Goal: Task Accomplishment & Management: Manage account settings

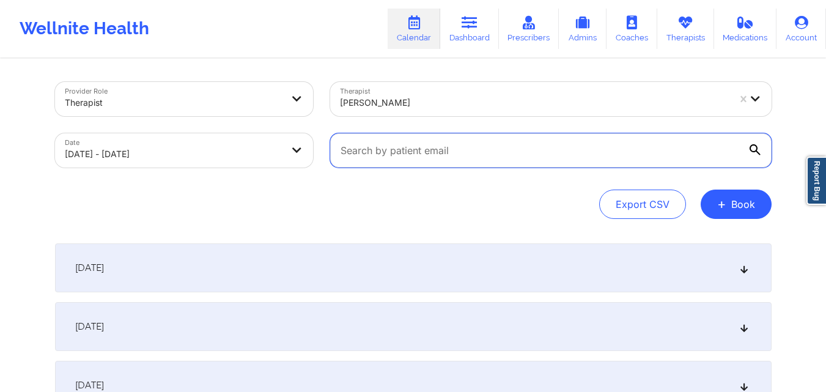
click at [480, 154] on input "text" at bounding box center [551, 150] width 442 height 34
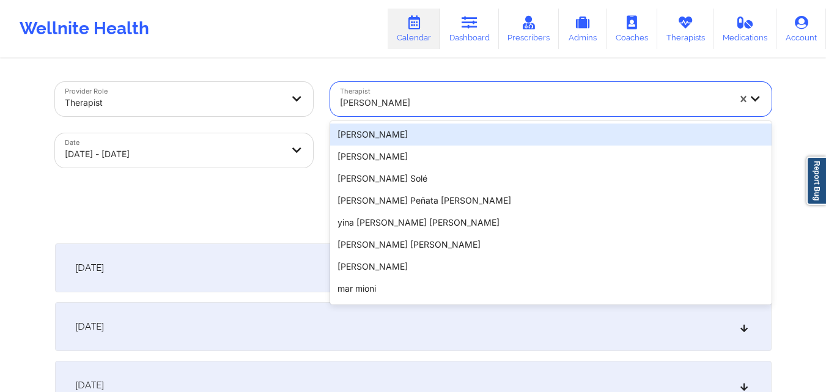
click at [492, 98] on div at bounding box center [534, 102] width 389 height 15
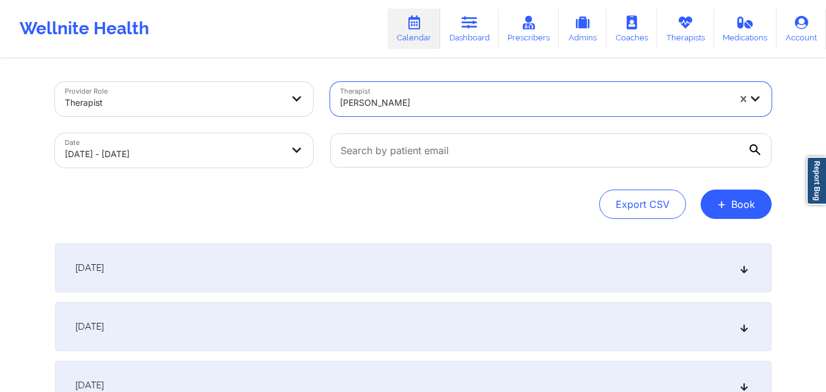
paste input "[PERSON_NAME]"
type input "[PERSON_NAME]"
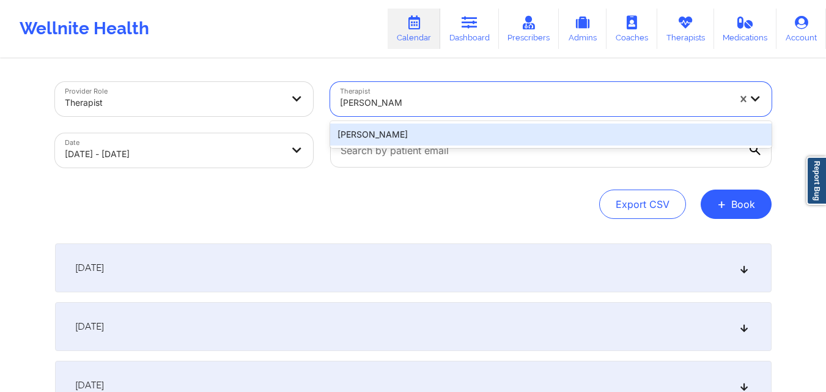
click at [521, 139] on div "[PERSON_NAME]" at bounding box center [551, 135] width 442 height 22
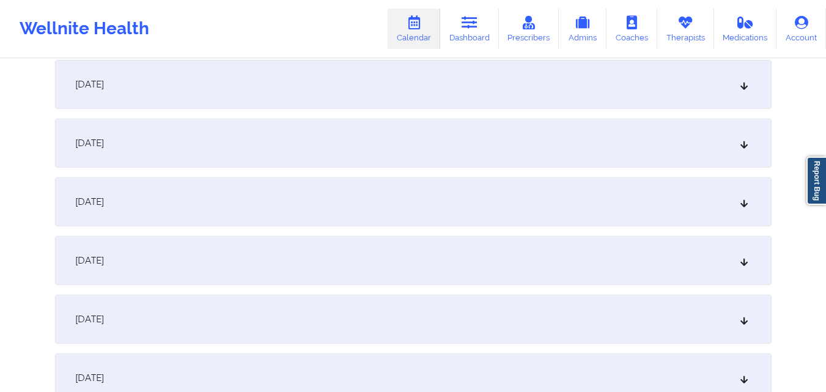
scroll to position [293, 0]
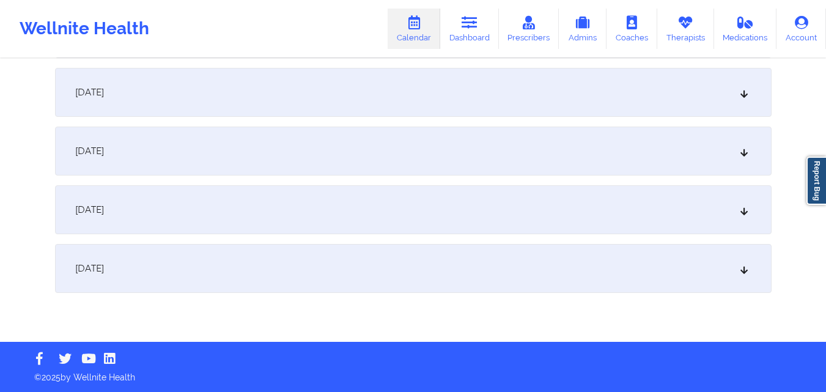
click at [427, 278] on div "October 6, 2025" at bounding box center [413, 268] width 717 height 49
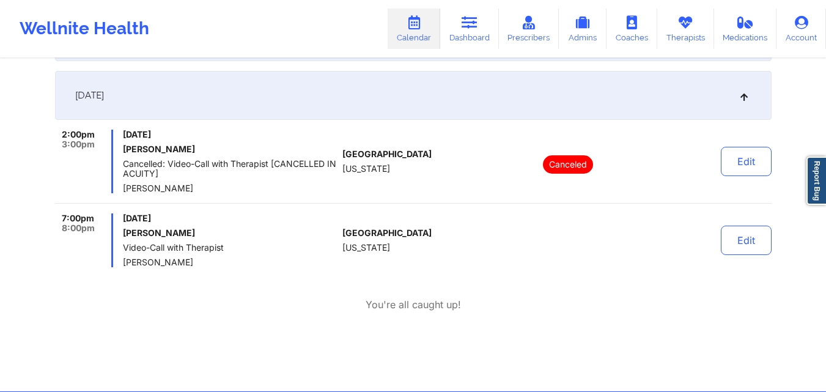
scroll to position [515, 0]
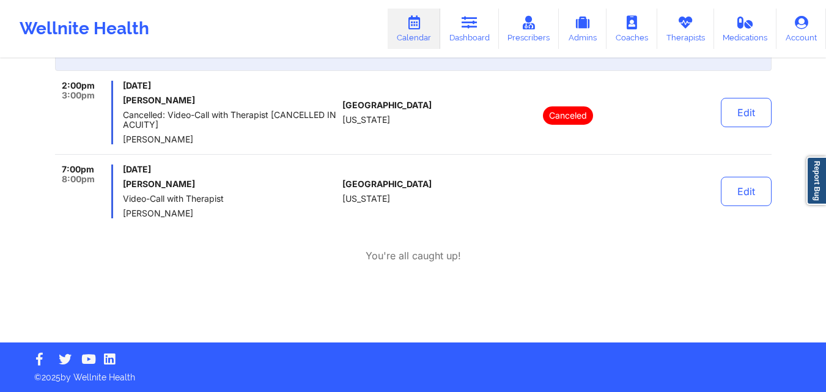
drag, startPoint x: 124, startPoint y: 184, endPoint x: 203, endPoint y: 185, distance: 78.9
click at [203, 185] on h6 "[PERSON_NAME]" at bounding box center [230, 184] width 215 height 10
copy h6 "[PERSON_NAME]"
click at [525, 204] on div at bounding box center [569, 192] width 170 height 54
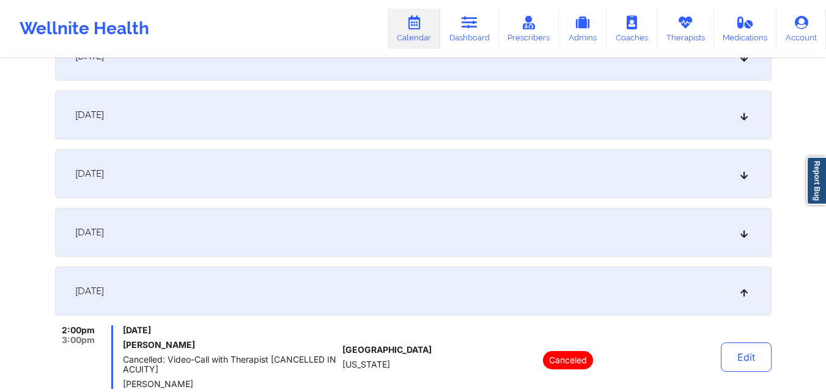
scroll to position [0, 0]
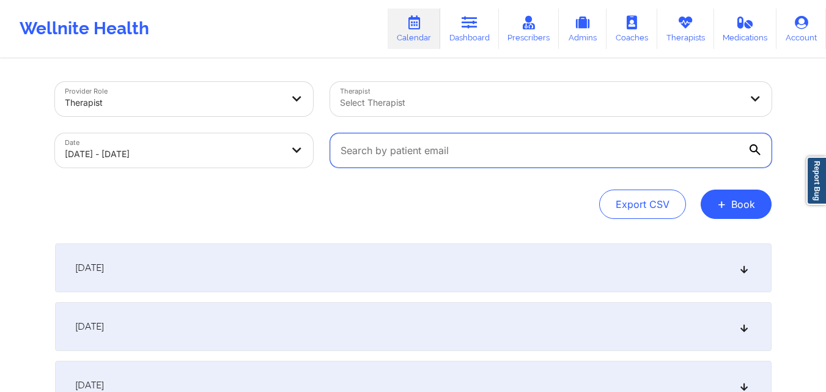
click at [642, 148] on input "text" at bounding box center [551, 150] width 442 height 34
paste input "janicewwu@gmail.com"
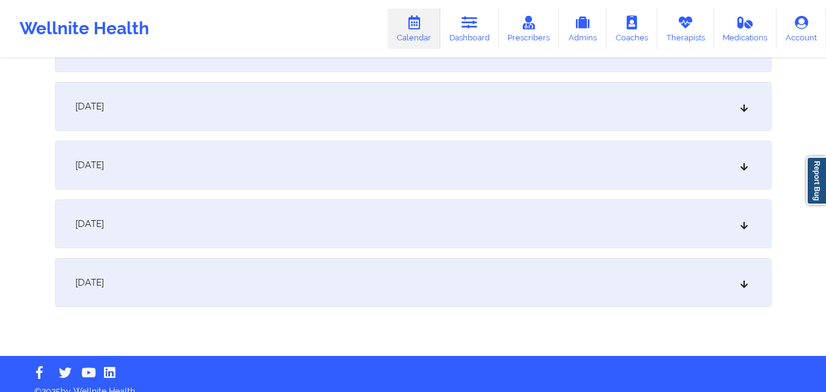
scroll to position [293, 0]
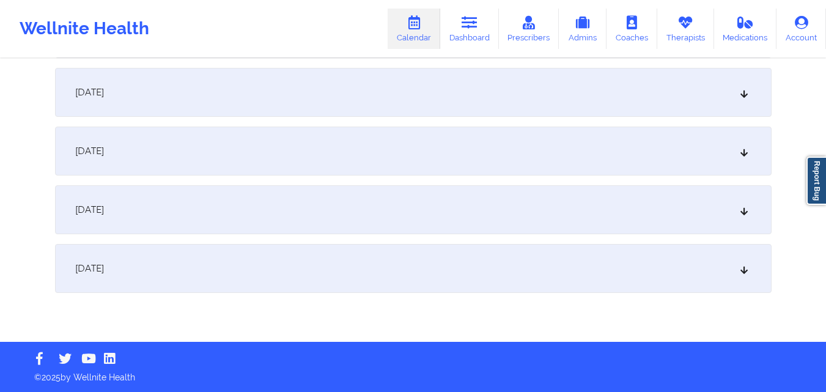
type input "janicewwu@gmail.com"
click at [428, 251] on div "October 6, 2025" at bounding box center [413, 268] width 717 height 49
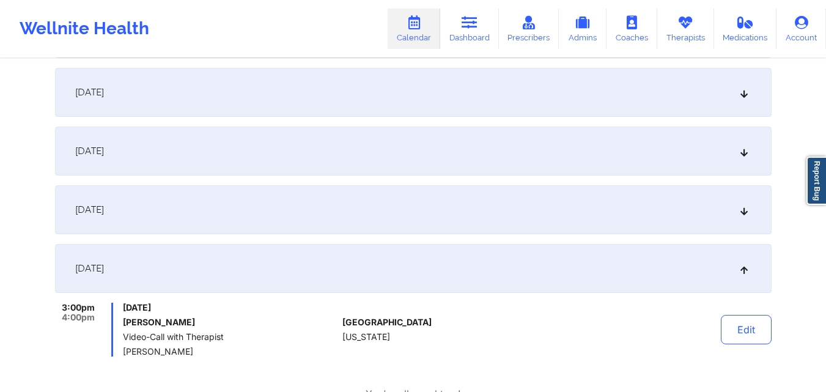
scroll to position [0, 0]
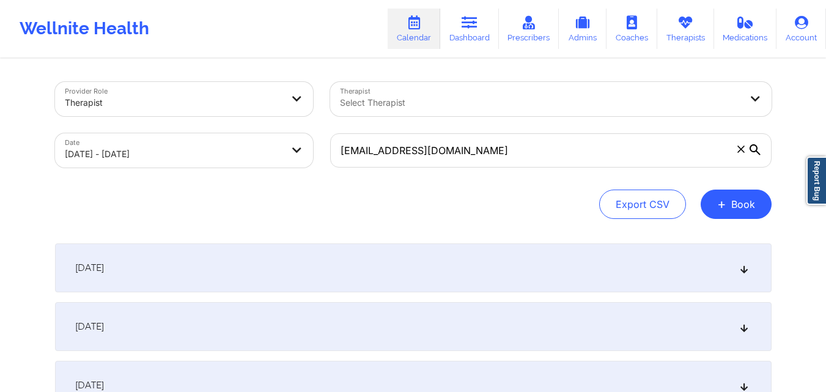
select select "2025-9"
select select "2025-10"
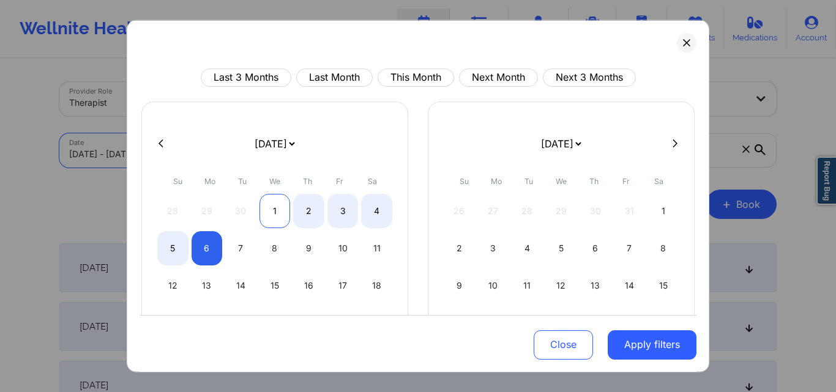
click at [270, 214] on div "1" at bounding box center [274, 210] width 31 height 34
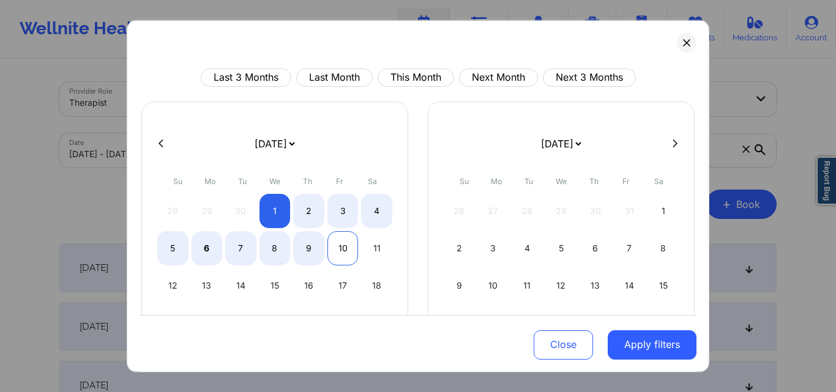
select select "2025-9"
select select "2025-10"
select select "2025-9"
select select "2025-10"
select select "2025-9"
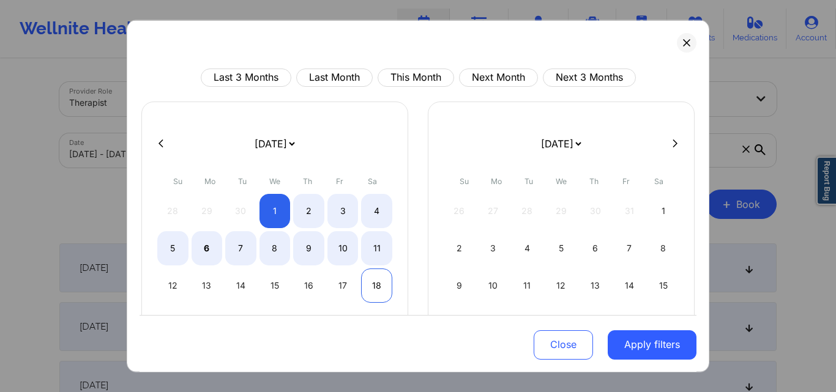
select select "2025-10"
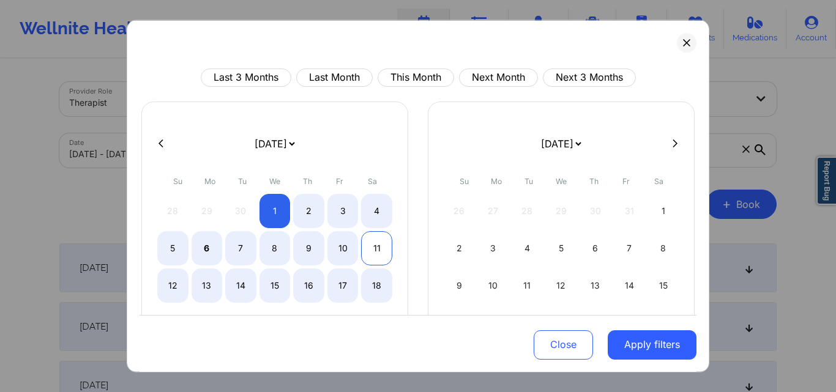
select select "2025-9"
select select "2025-10"
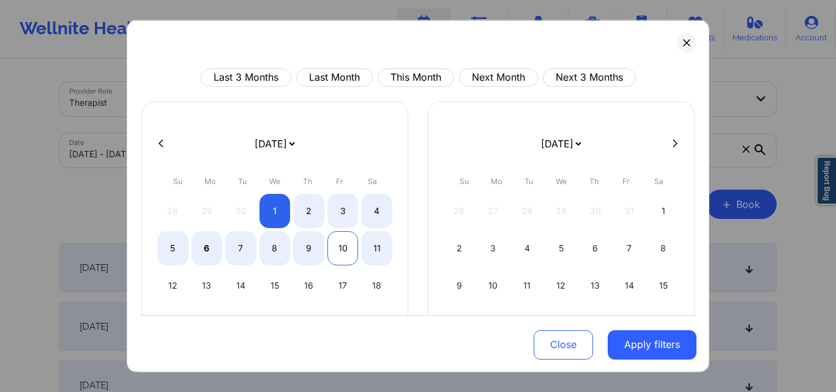
select select "2025-9"
select select "2025-10"
click at [349, 253] on div "10" at bounding box center [342, 248] width 31 height 34
select select "2025-9"
select select "2025-10"
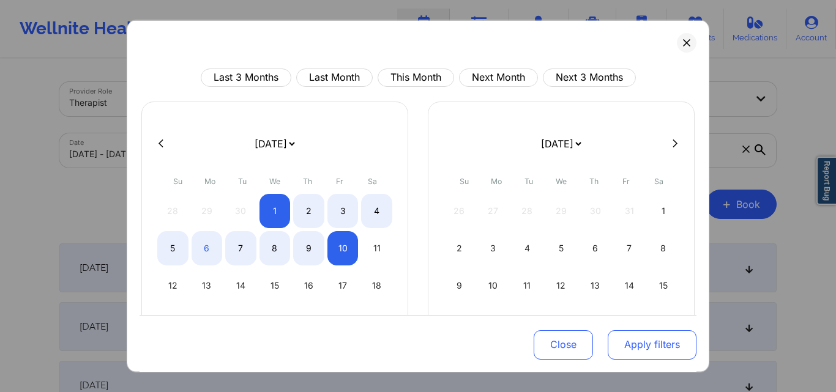
click at [636, 350] on button "Apply filters" at bounding box center [651, 344] width 89 height 29
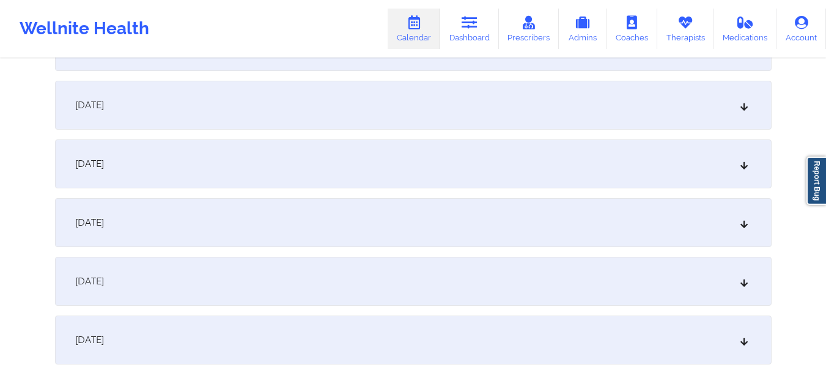
scroll to position [406, 0]
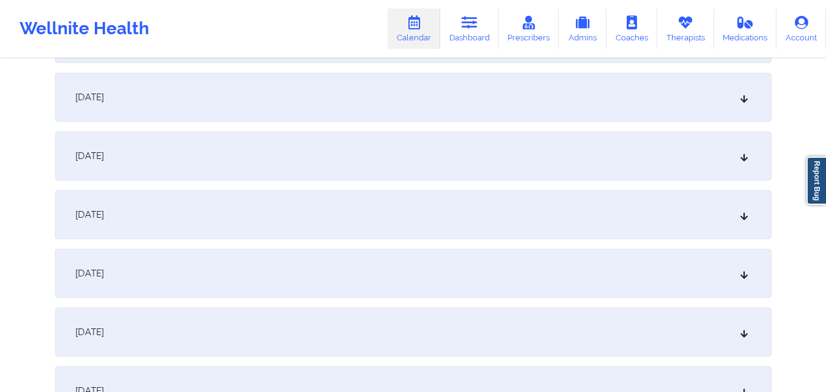
click at [404, 232] on div "October 7, 2025" at bounding box center [413, 214] width 717 height 49
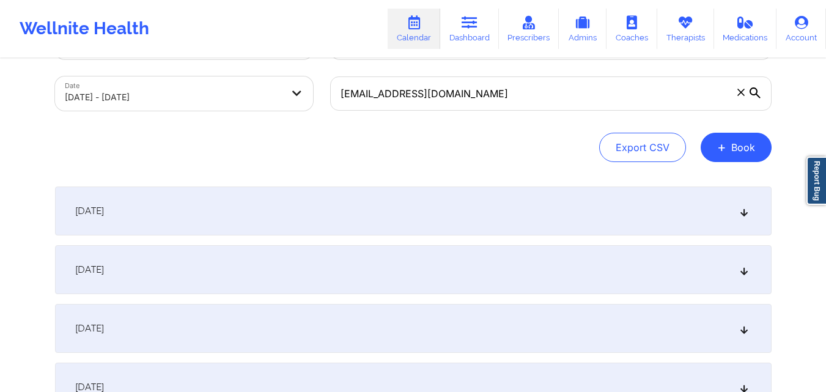
scroll to position [0, 0]
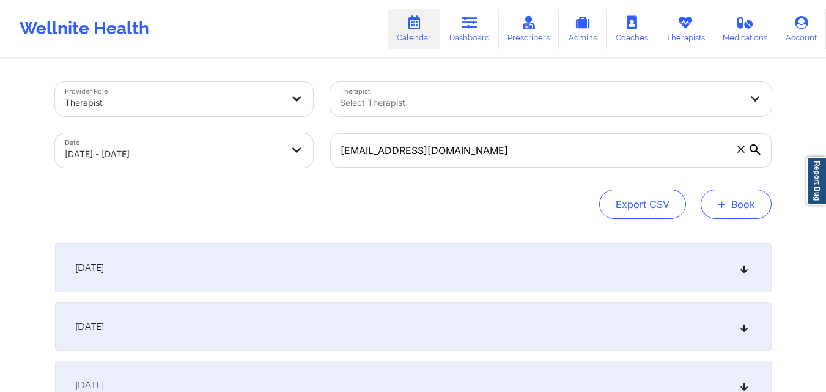
click at [729, 201] on button "+ Book" at bounding box center [736, 204] width 71 height 29
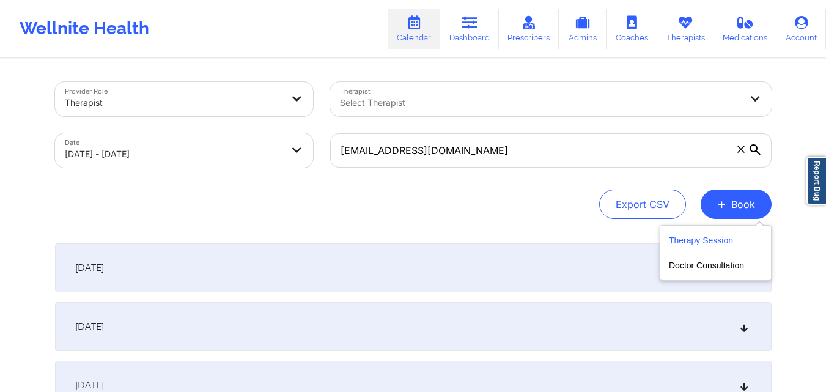
click at [709, 235] on button "Therapy Session" at bounding box center [716, 243] width 94 height 20
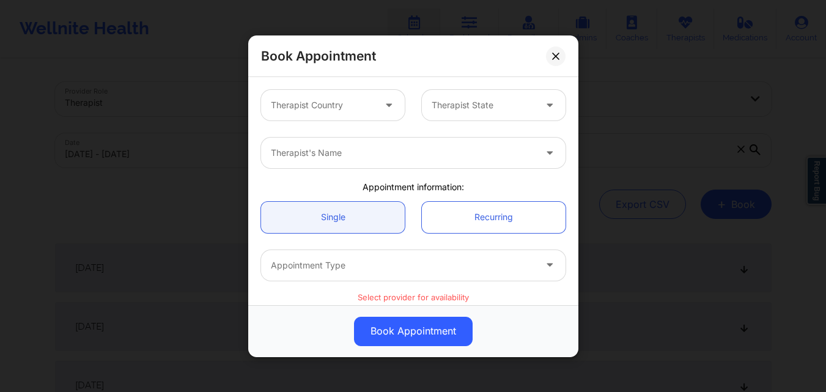
click at [338, 105] on div at bounding box center [322, 105] width 103 height 15
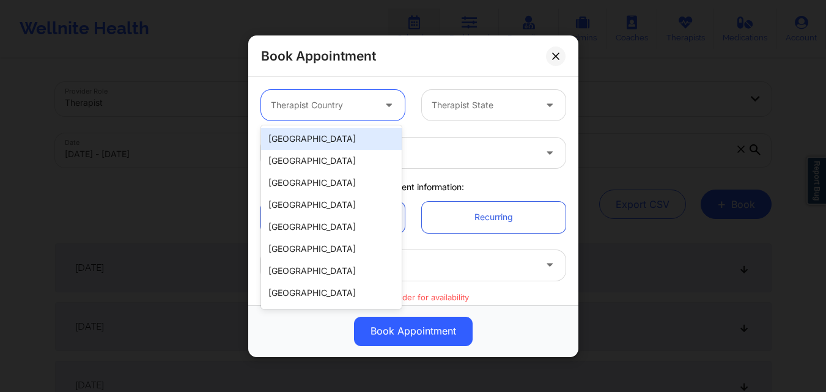
click at [343, 137] on div "[GEOGRAPHIC_DATA]" at bounding box center [331, 139] width 141 height 22
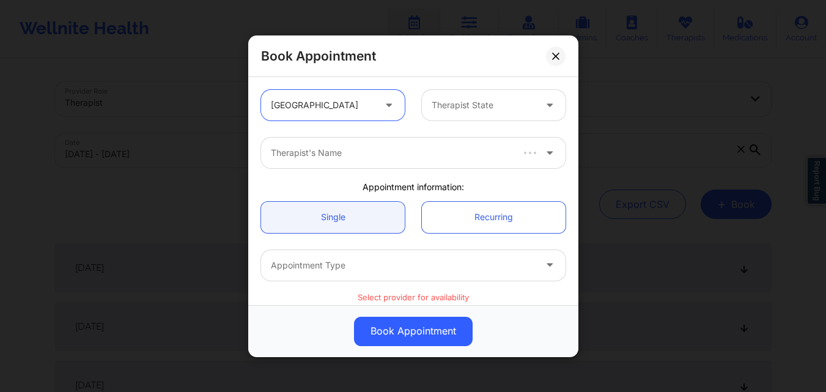
click at [514, 103] on div at bounding box center [483, 105] width 103 height 15
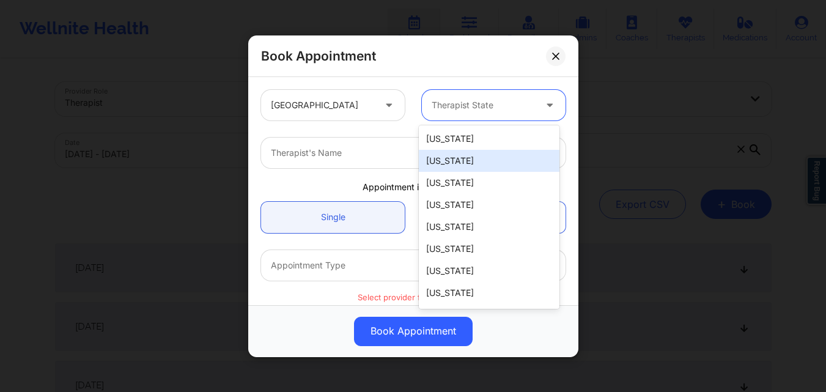
type input "F"
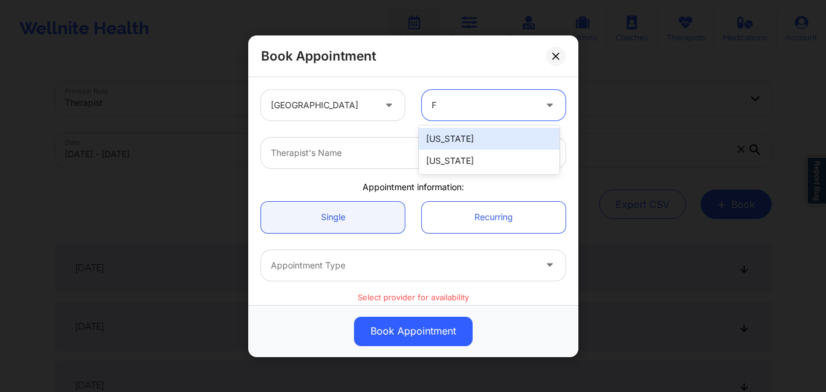
click at [490, 163] on div "[US_STATE]" at bounding box center [489, 161] width 141 height 22
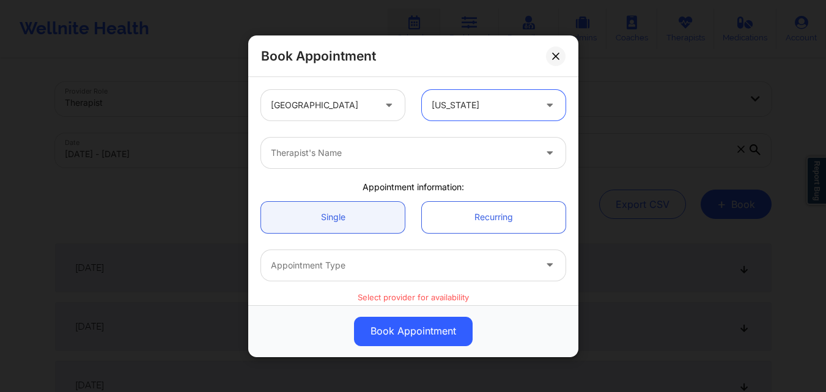
click at [364, 163] on div "Therapist's Name" at bounding box center [398, 153] width 275 height 31
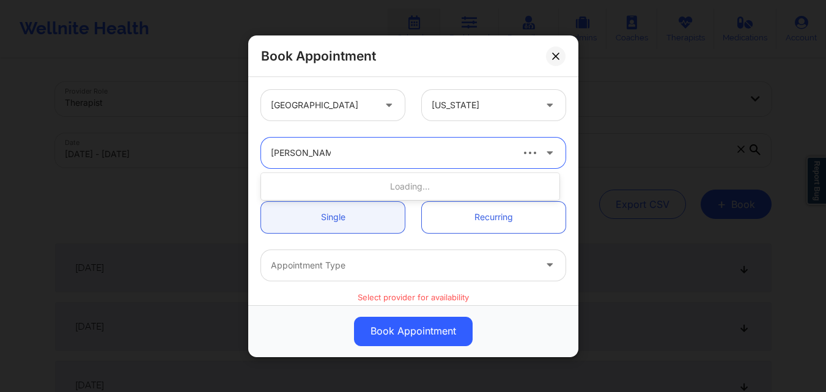
type input "Nicole Thweatt"
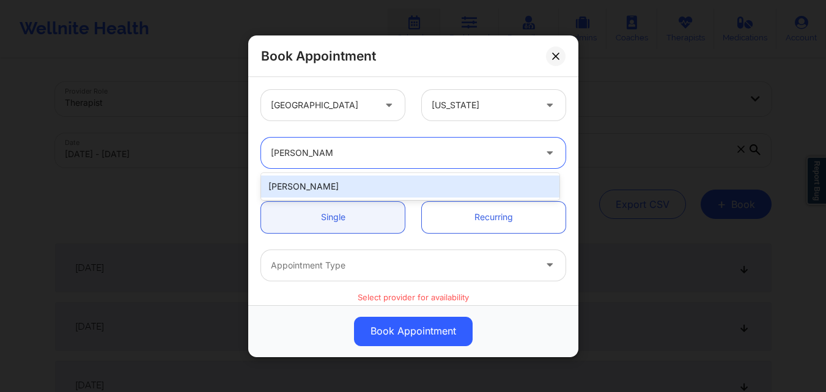
click at [373, 190] on div "Nicole Thweatt" at bounding box center [410, 187] width 298 height 22
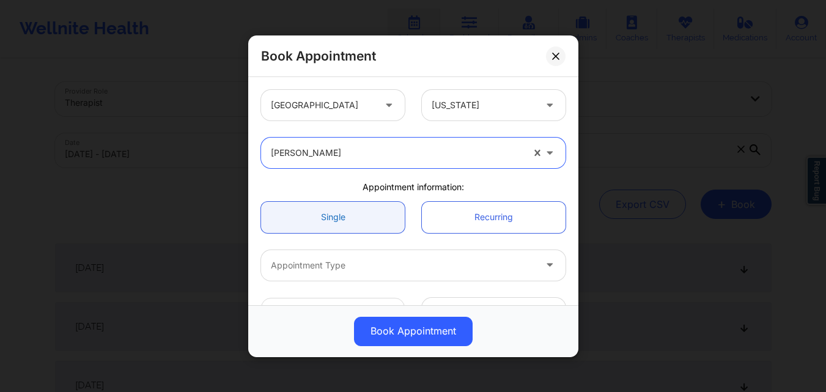
click at [356, 218] on link "Single" at bounding box center [333, 216] width 144 height 31
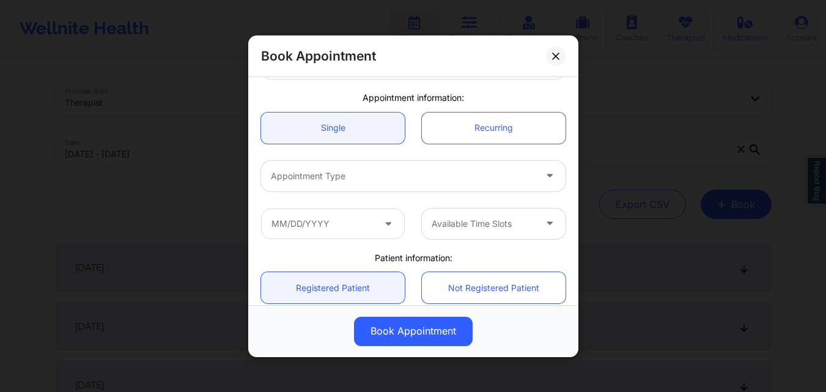
scroll to position [122, 0]
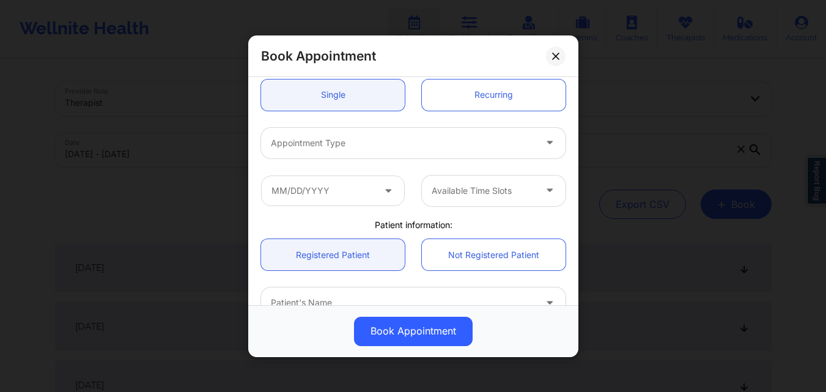
click at [391, 138] on div at bounding box center [403, 142] width 264 height 15
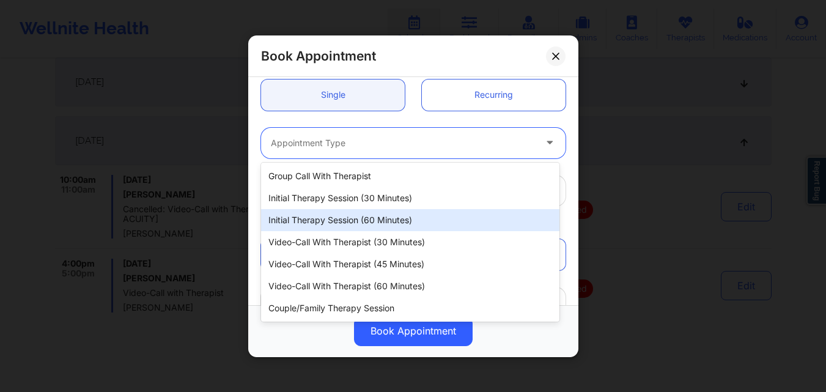
scroll to position [489, 0]
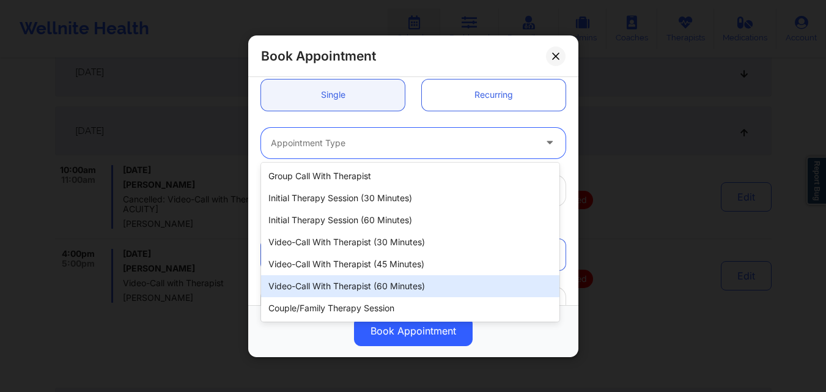
click at [355, 284] on div "Video-Call with Therapist (60 minutes)" at bounding box center [410, 286] width 298 height 22
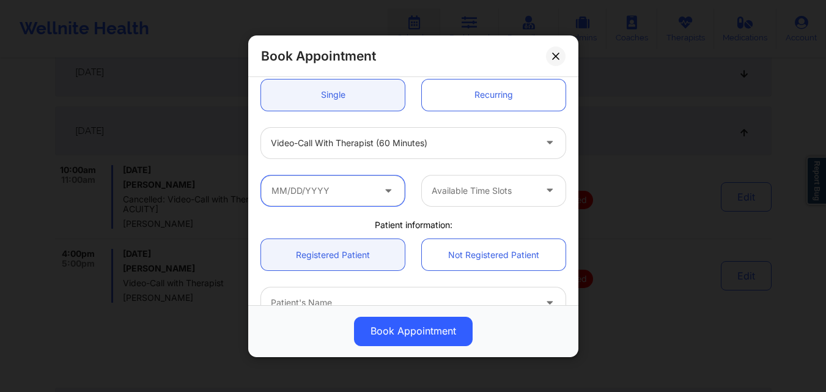
click at [342, 191] on input "text" at bounding box center [333, 190] width 144 height 31
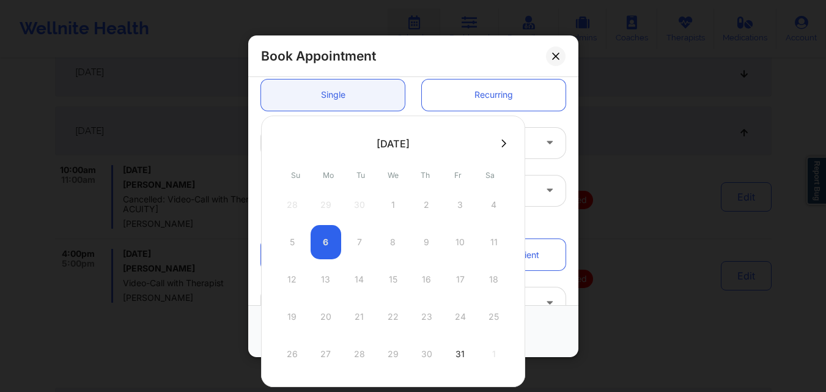
click at [502, 146] on icon at bounding box center [504, 143] width 5 height 9
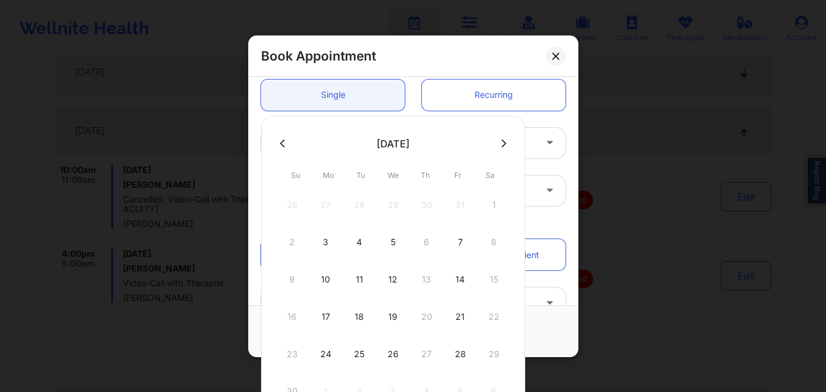
click at [281, 143] on icon at bounding box center [282, 143] width 5 height 8
click at [357, 243] on div "7" at bounding box center [359, 242] width 31 height 34
type input "10/07/2025"
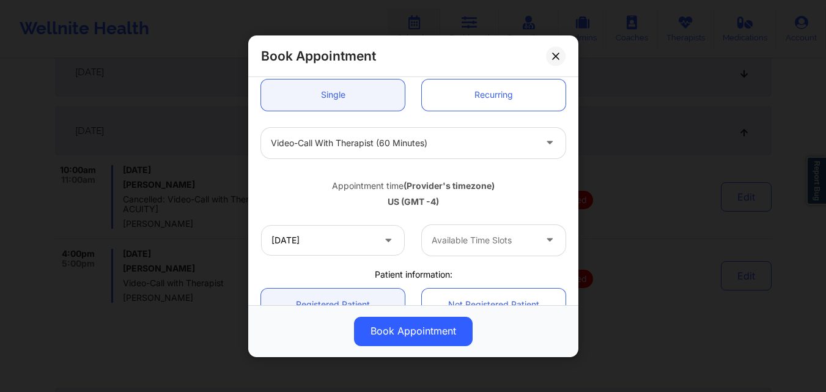
click at [524, 235] on div at bounding box center [483, 240] width 103 height 15
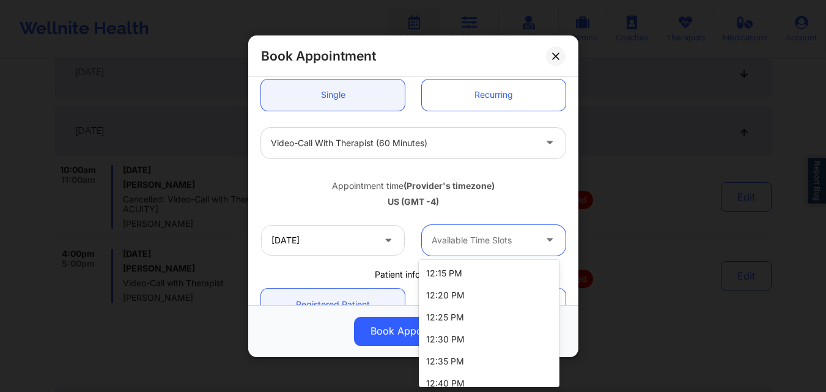
scroll to position [450, 0]
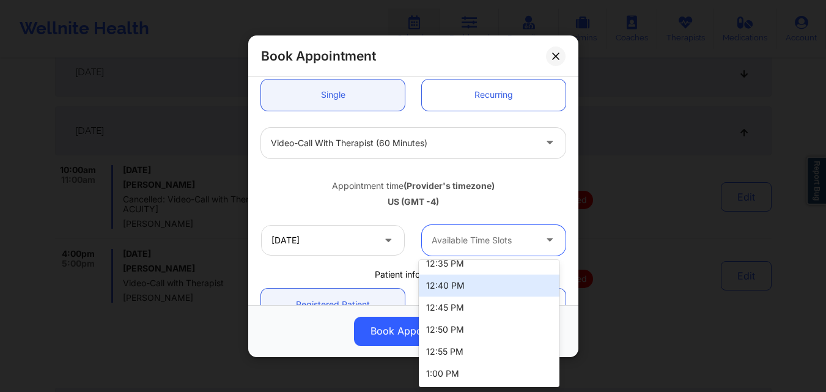
click at [300, 188] on div "Appointment time (Provider's timezone)" at bounding box center [413, 185] width 305 height 12
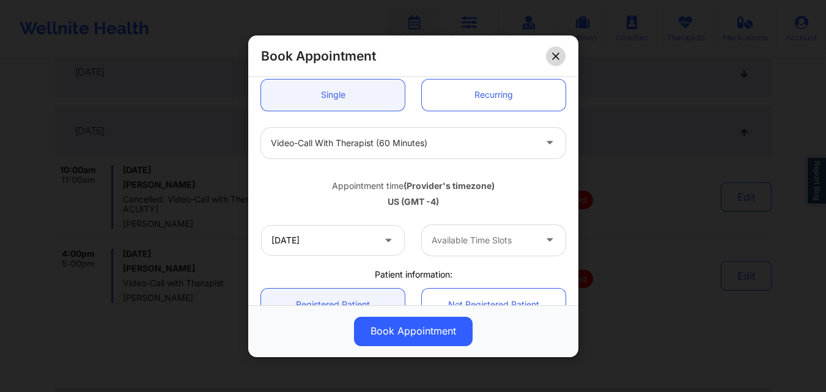
click at [553, 59] on icon at bounding box center [555, 55] width 7 height 7
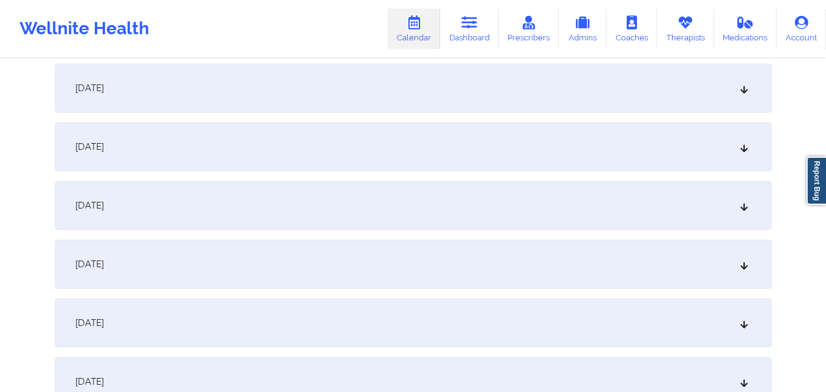
scroll to position [0, 0]
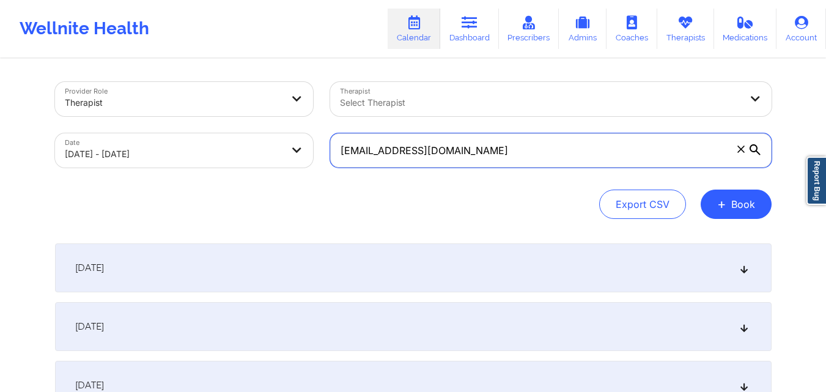
click at [478, 152] on input "janicewwu@gmail.com" at bounding box center [551, 150] width 442 height 34
paste input "hlucas810"
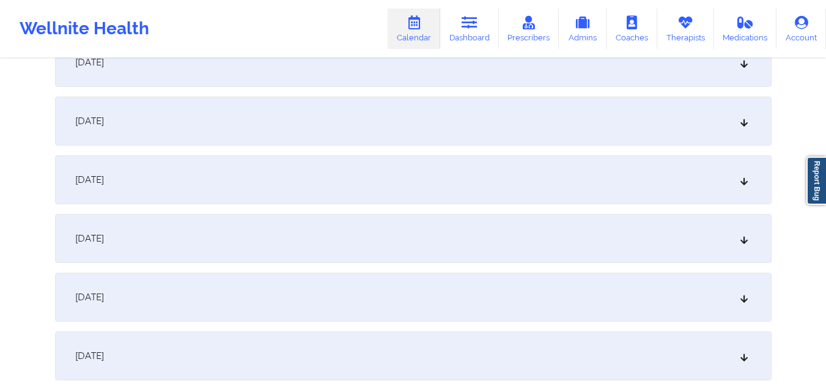
scroll to position [367, 0]
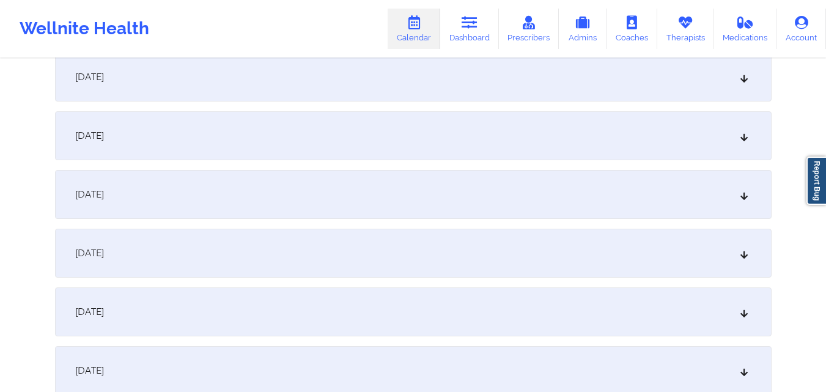
type input "[EMAIL_ADDRESS][DOMAIN_NAME]"
click at [348, 268] on div "October 7, 2025" at bounding box center [413, 253] width 717 height 49
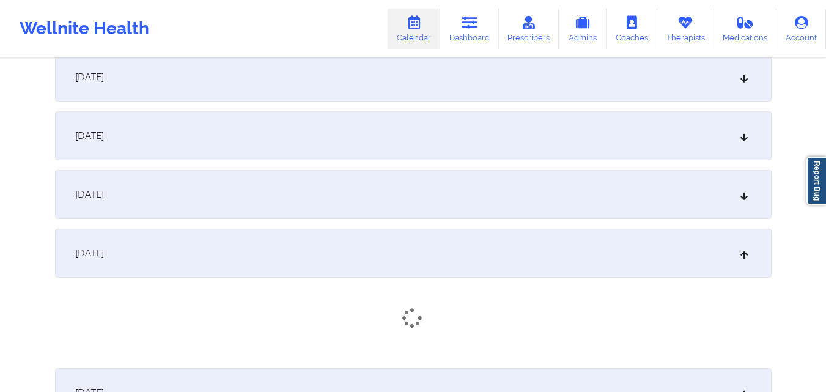
click at [373, 200] on div "October 6, 2025" at bounding box center [413, 194] width 717 height 49
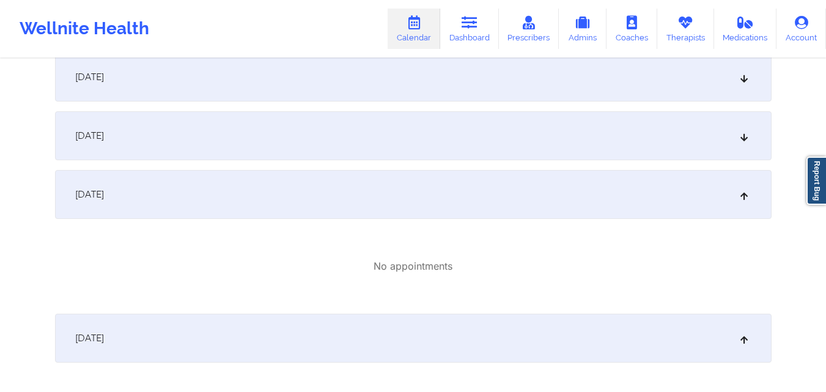
click at [368, 132] on div "October 5, 2025" at bounding box center [413, 135] width 717 height 49
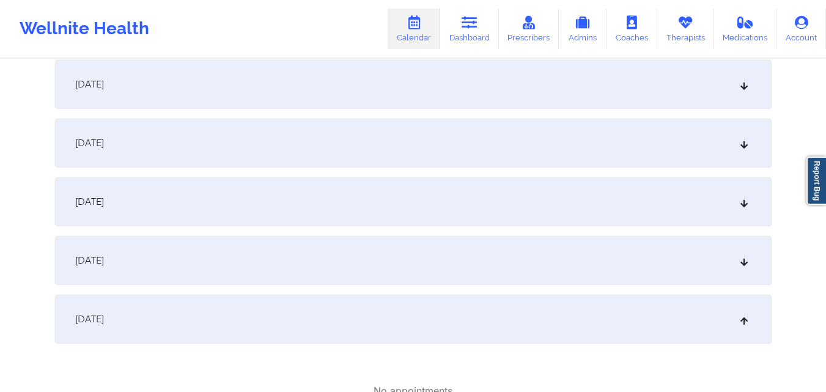
scroll to position [0, 0]
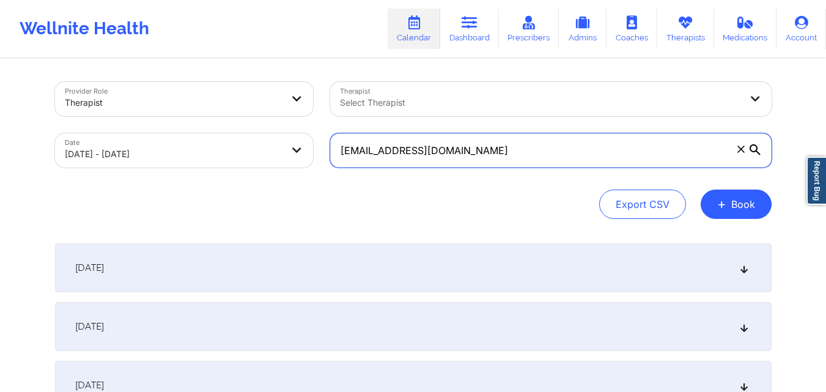
click at [492, 135] on input "[EMAIL_ADDRESS][DOMAIN_NAME]" at bounding box center [551, 150] width 442 height 34
click at [492, 140] on input "[EMAIL_ADDRESS][DOMAIN_NAME]" at bounding box center [551, 150] width 442 height 34
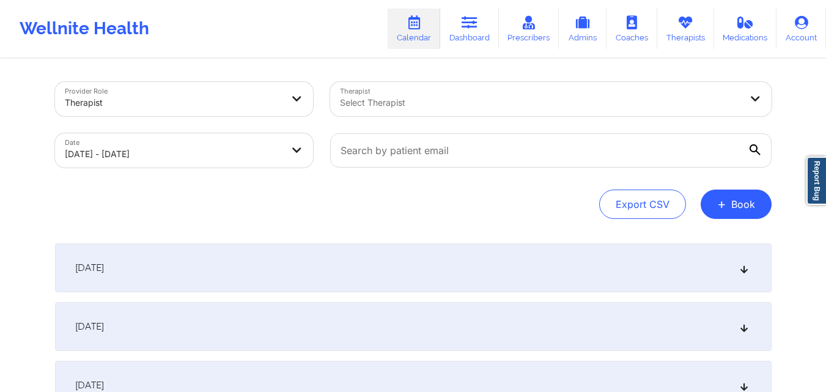
click at [528, 106] on div at bounding box center [540, 102] width 401 height 15
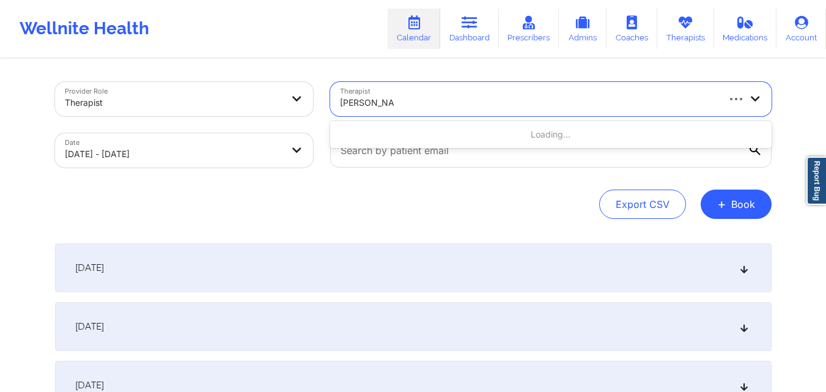
type input "[PERSON_NAME]"
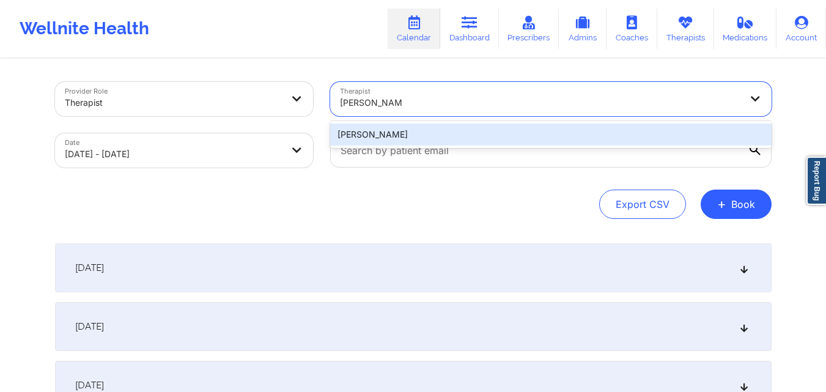
click at [489, 124] on div "[PERSON_NAME]" at bounding box center [551, 135] width 442 height 22
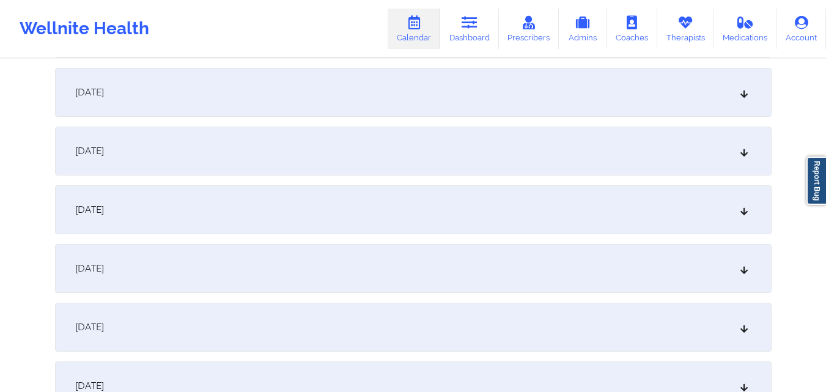
scroll to position [306, 0]
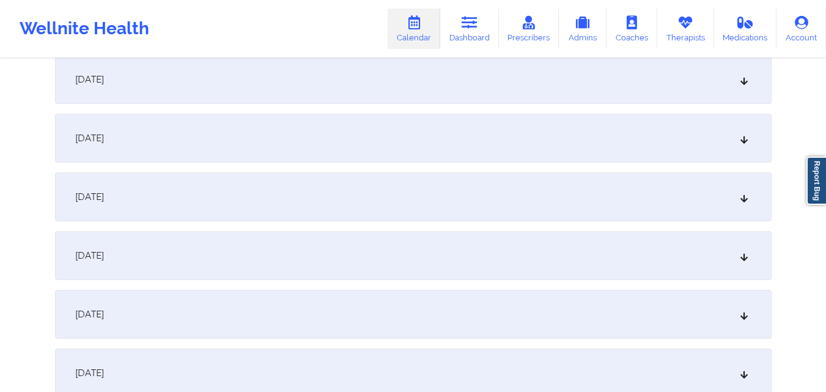
click at [362, 267] on div "October 6, 2025" at bounding box center [413, 255] width 717 height 49
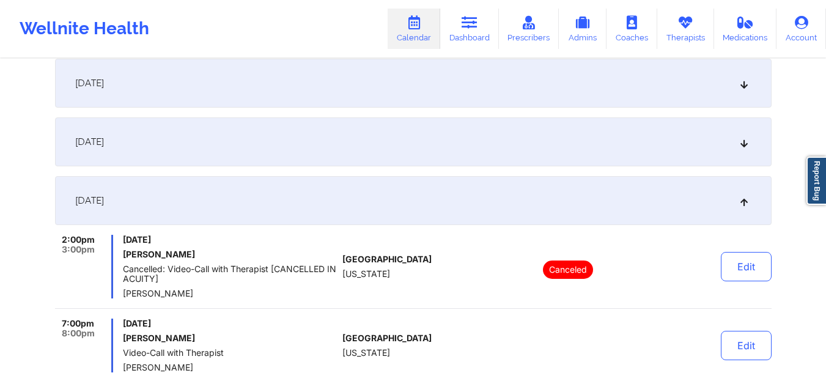
scroll to position [428, 0]
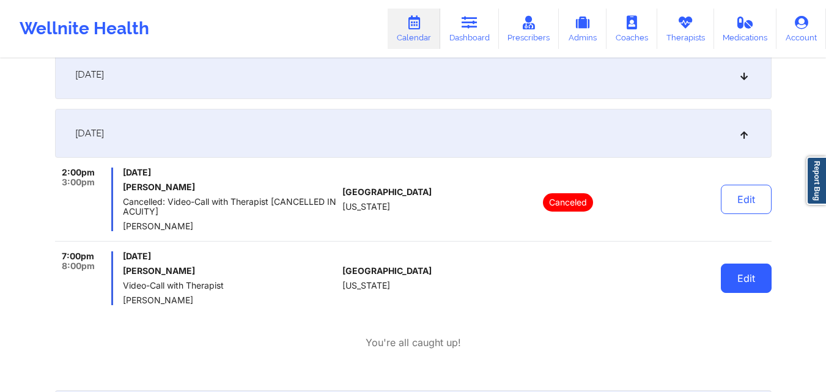
click at [754, 283] on button "Edit" at bounding box center [746, 278] width 51 height 29
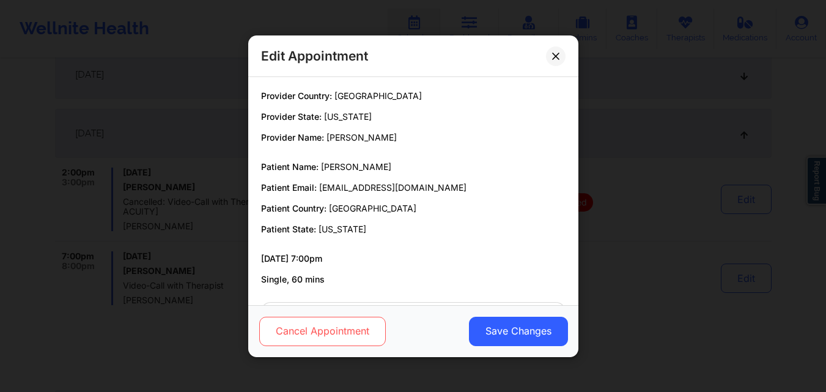
click at [308, 339] on button "Cancel Appointment" at bounding box center [322, 330] width 127 height 29
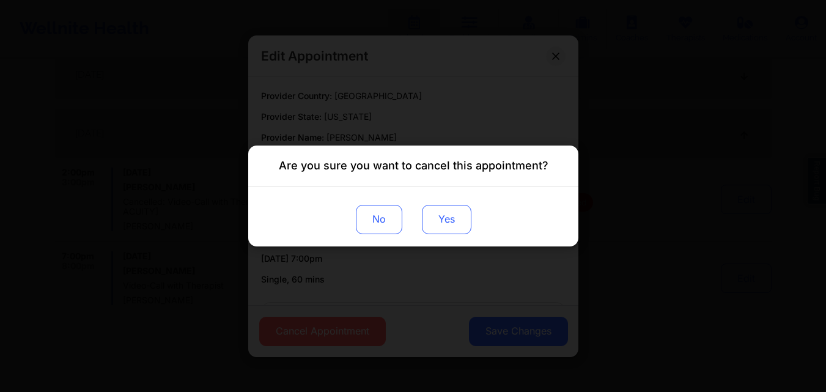
click at [454, 215] on button "Yes" at bounding box center [446, 219] width 50 height 29
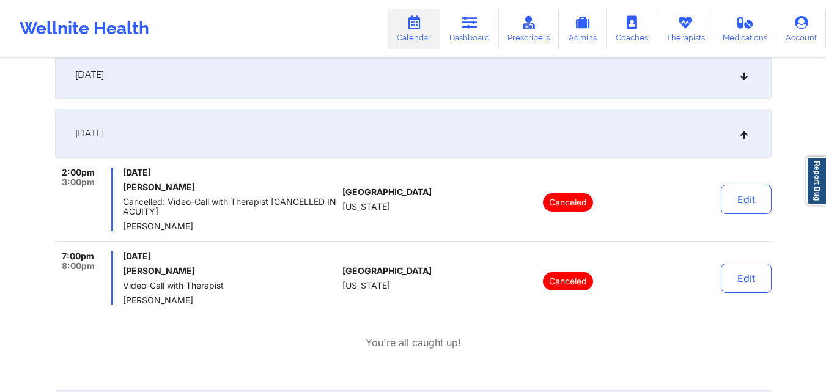
drag, startPoint x: 123, startPoint y: 270, endPoint x: 234, endPoint y: 270, distance: 110.7
click at [234, 270] on h6 "[PERSON_NAME]" at bounding box center [230, 271] width 215 height 10
copy h6 "[PERSON_NAME]"
click at [295, 4] on div "Wellnite Health Calendar Dashboard Prescribers Admins Coaches Therapists Medica…" at bounding box center [413, 28] width 826 height 57
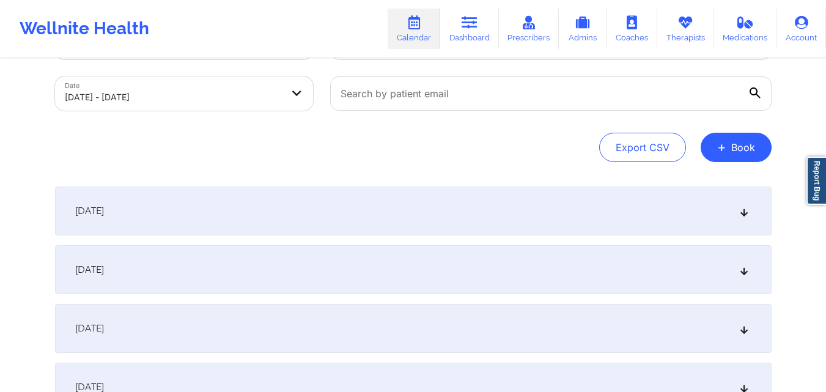
scroll to position [0, 0]
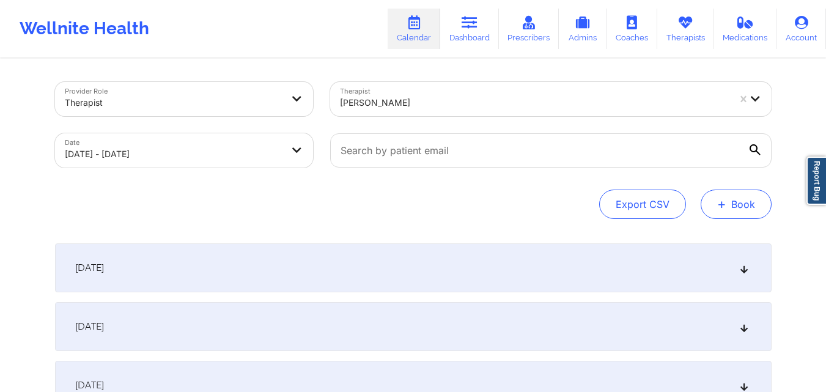
click at [740, 205] on button "+ Book" at bounding box center [736, 204] width 71 height 29
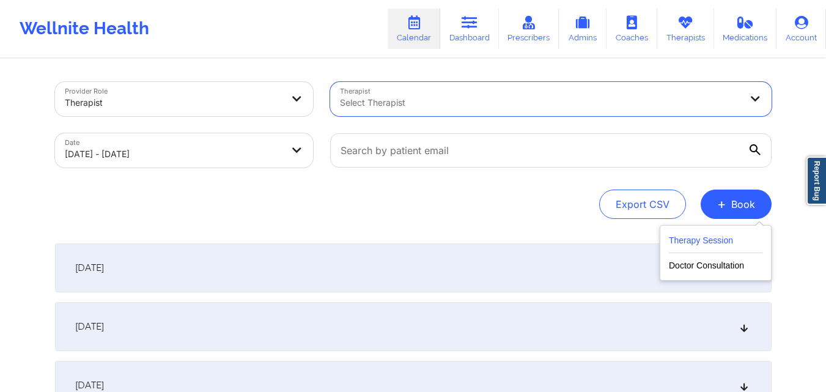
click at [738, 244] on button "Therapy Session" at bounding box center [716, 243] width 94 height 20
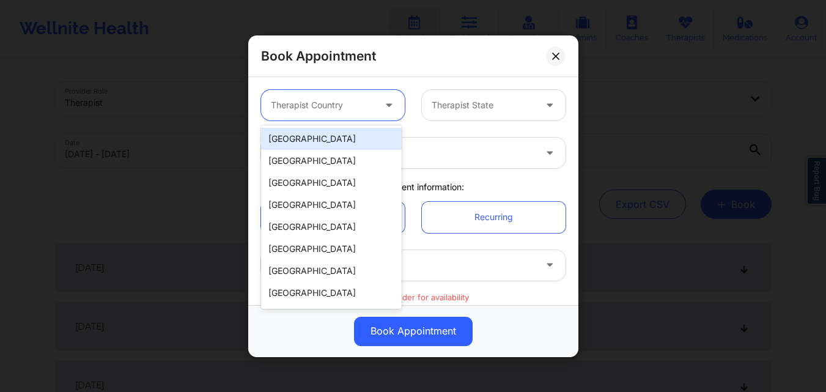
click at [325, 94] on div "Therapist Country" at bounding box center [318, 105] width 114 height 31
click at [331, 146] on div "[GEOGRAPHIC_DATA]" at bounding box center [331, 139] width 141 height 22
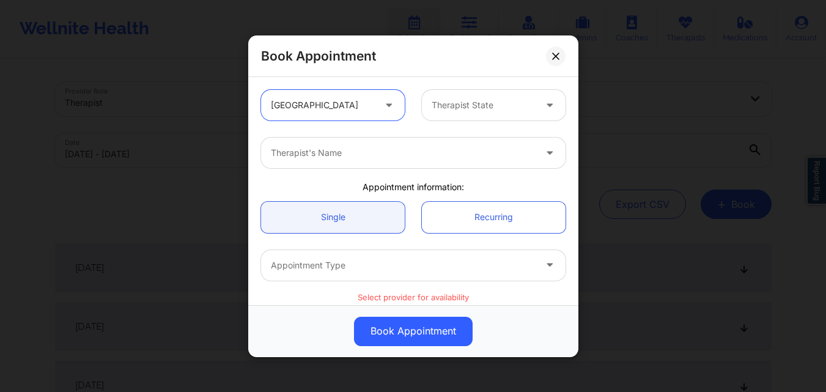
click at [486, 110] on div at bounding box center [483, 105] width 103 height 15
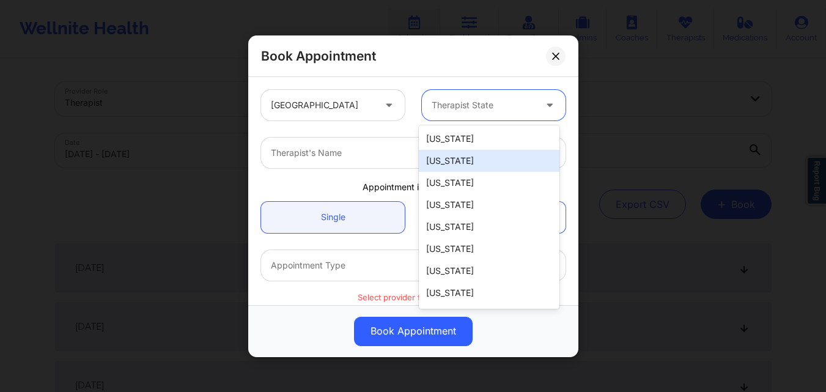
type input "F"
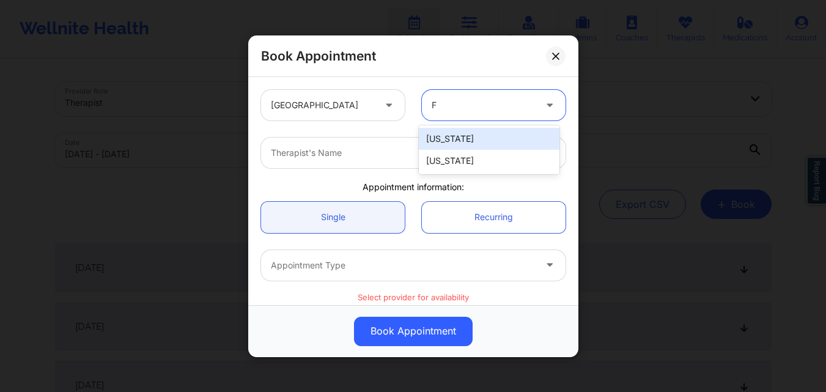
click at [478, 163] on div "[US_STATE]" at bounding box center [489, 161] width 141 height 22
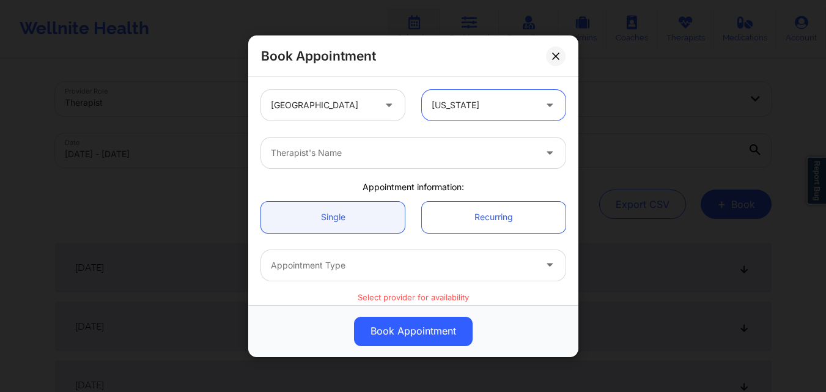
click at [324, 156] on div at bounding box center [403, 153] width 264 height 15
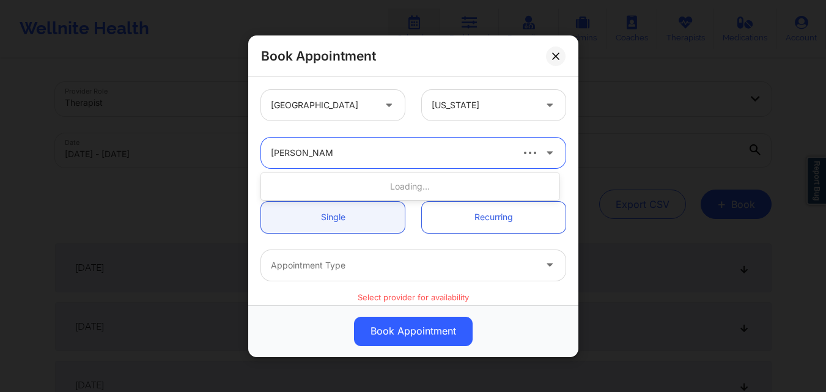
type input "[PERSON_NAME]"
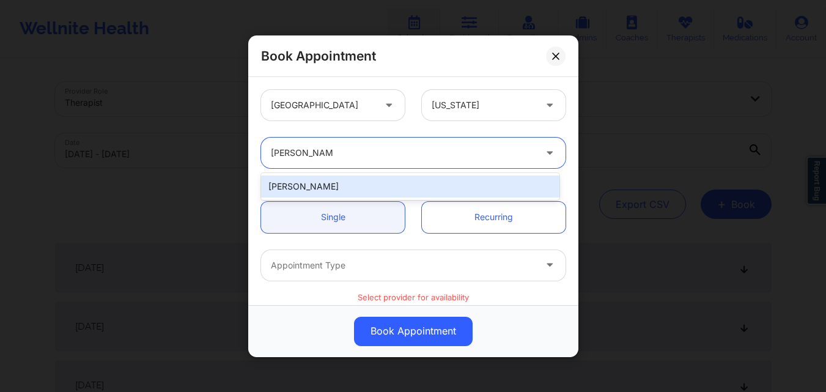
click at [328, 188] on div "[PERSON_NAME]" at bounding box center [410, 187] width 298 height 22
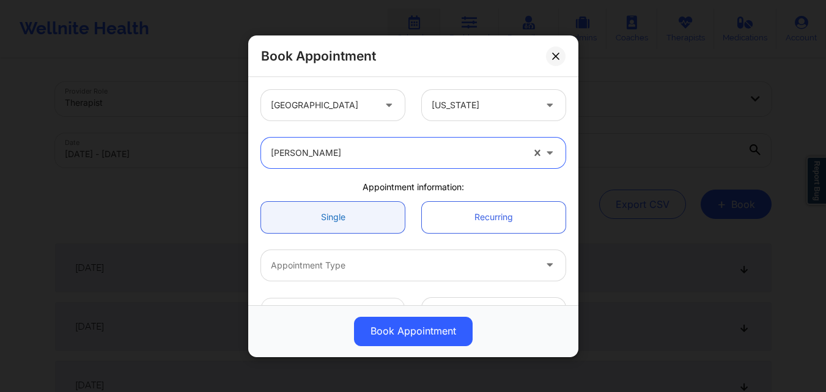
click at [313, 229] on link "Single" at bounding box center [333, 216] width 144 height 31
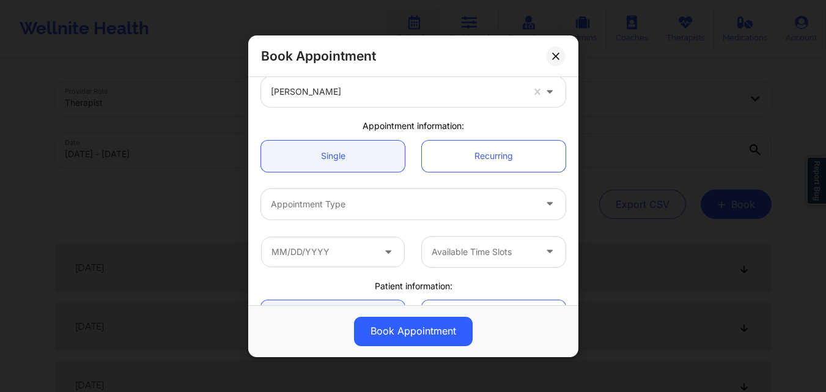
click at [372, 204] on div at bounding box center [403, 203] width 264 height 15
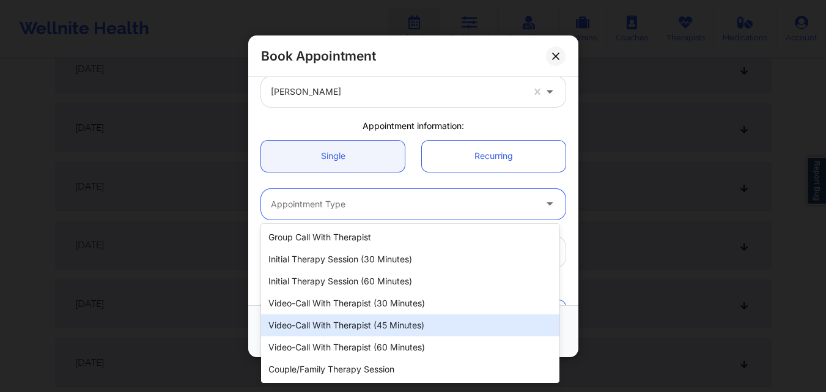
scroll to position [367, 0]
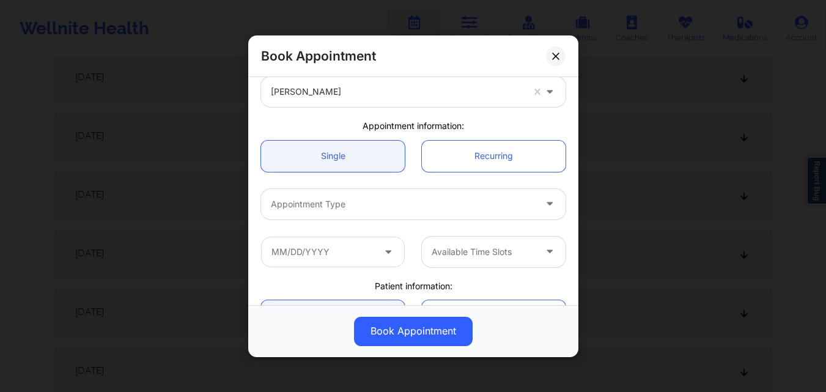
click at [176, 203] on div "Book Appointment United States Florida Jennifer Bloom Appointment information: …" at bounding box center [413, 196] width 826 height 392
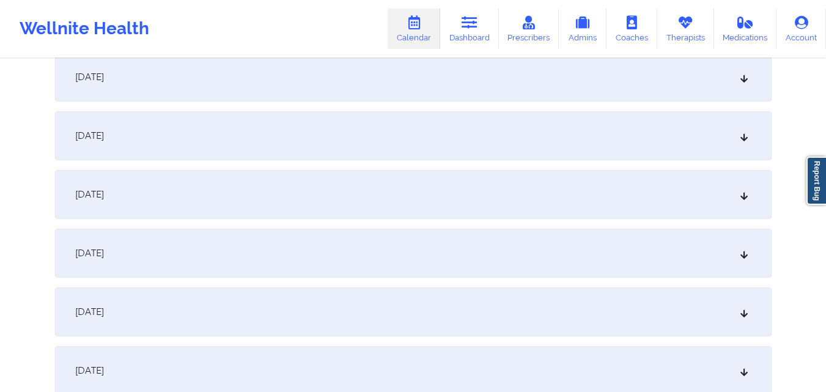
click at [176, 203] on div "October 6, 2025" at bounding box center [413, 194] width 717 height 49
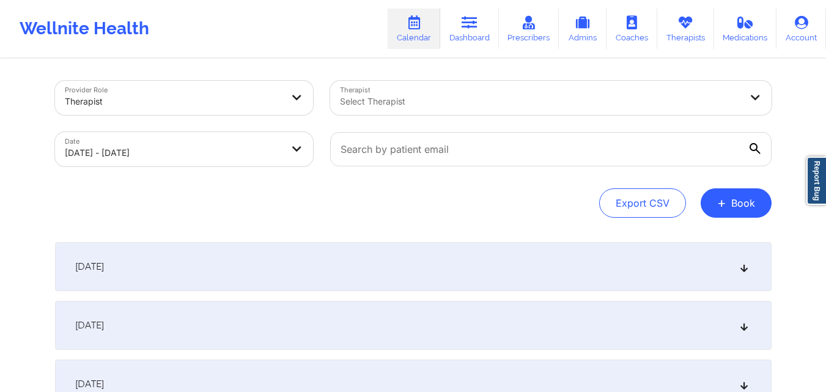
scroll to position [0, 0]
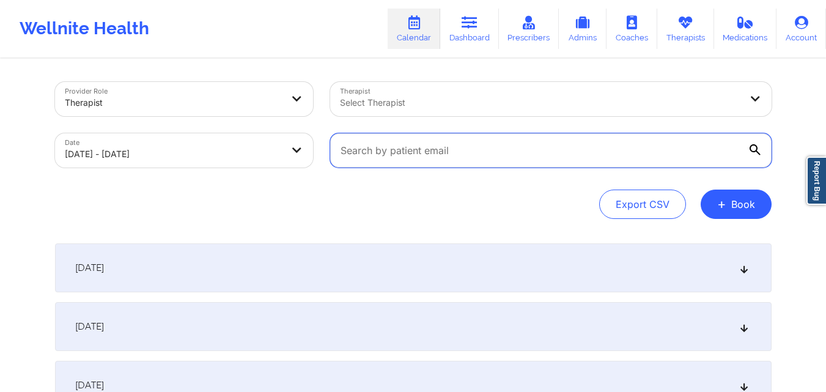
click at [467, 158] on input "text" at bounding box center [551, 150] width 442 height 34
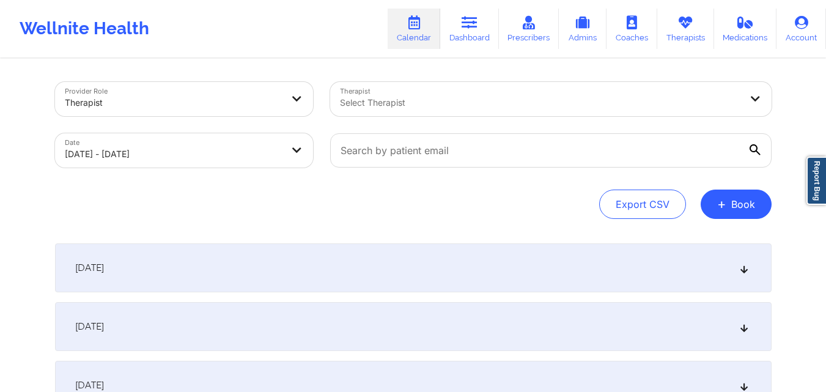
click at [465, 91] on div "Select Therapist" at bounding box center [536, 99] width 412 height 34
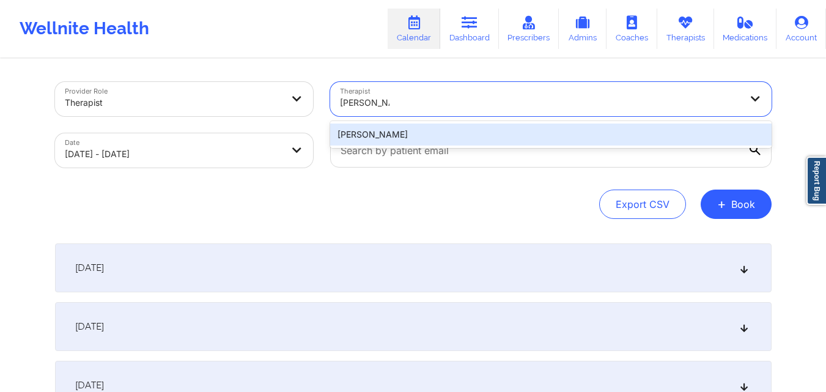
type input "Jennifer Bloo"
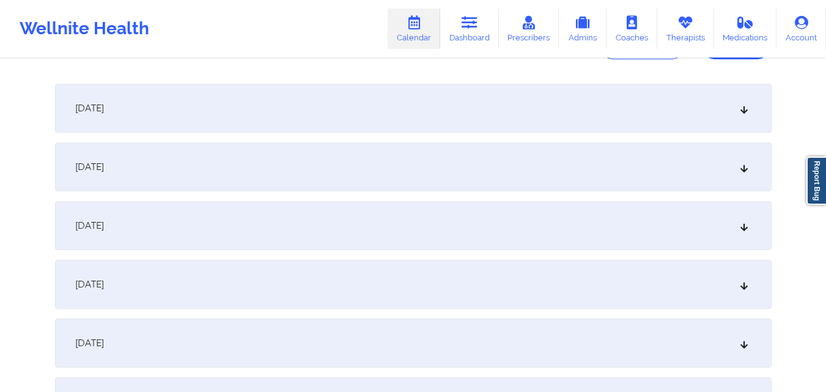
scroll to position [245, 0]
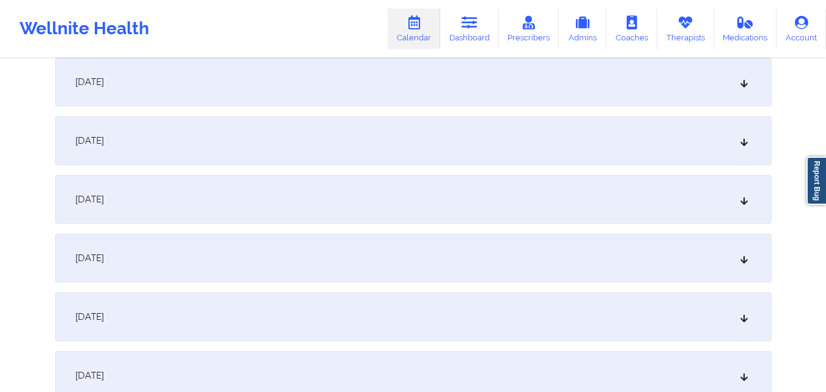
click at [314, 332] on div "October 6, 2025" at bounding box center [413, 316] width 717 height 49
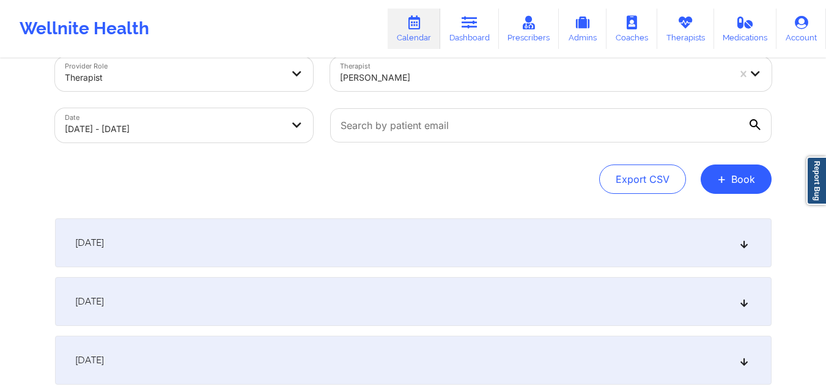
scroll to position [0, 0]
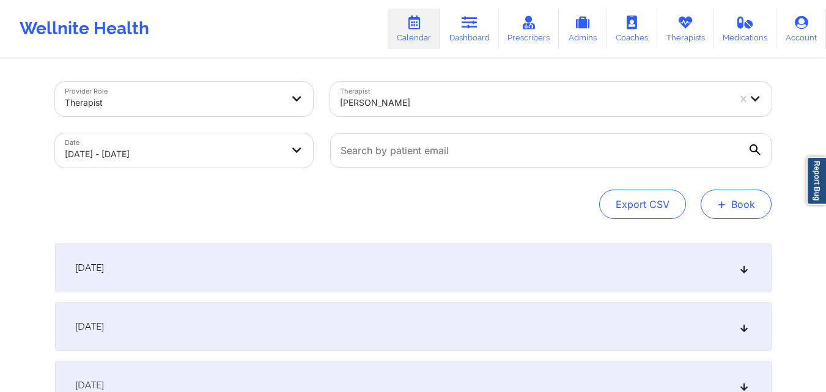
click at [725, 205] on span "+" at bounding box center [721, 204] width 9 height 7
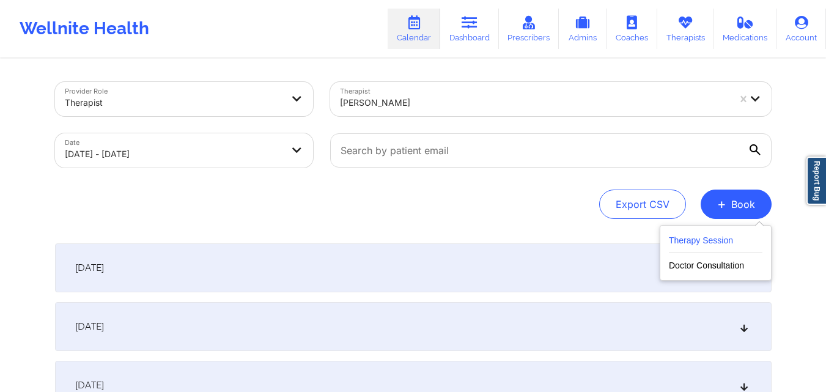
click at [714, 239] on button "Therapy Session" at bounding box center [716, 243] width 94 height 20
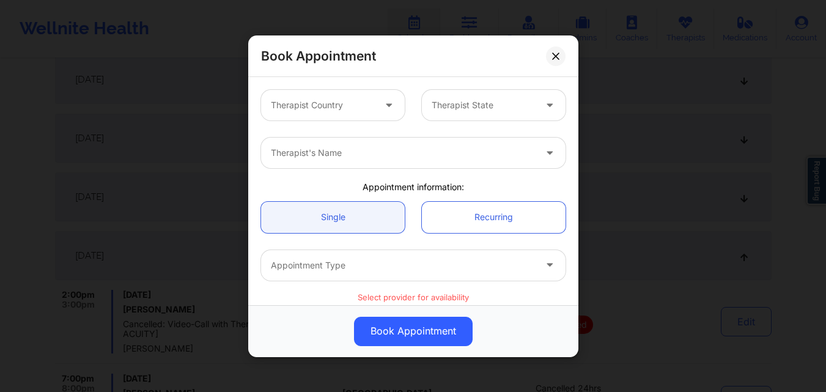
scroll to position [428, 0]
click at [347, 104] on div at bounding box center [322, 105] width 103 height 15
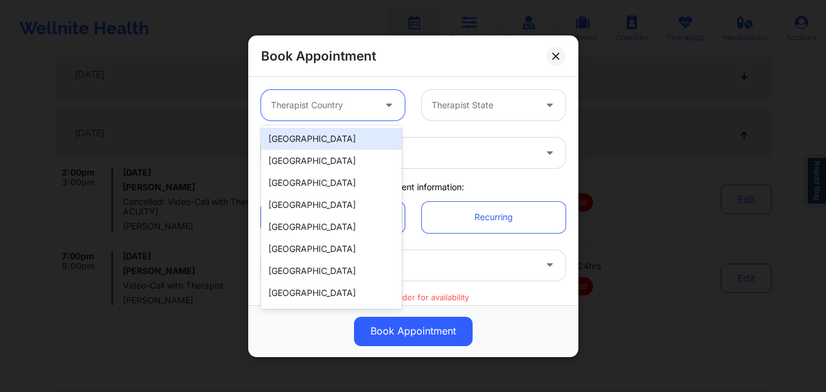
click at [340, 139] on div "[GEOGRAPHIC_DATA]" at bounding box center [331, 139] width 141 height 22
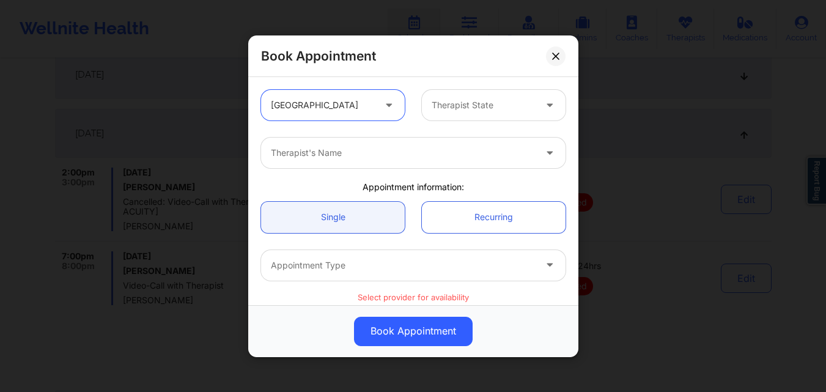
click at [500, 98] on div at bounding box center [483, 105] width 103 height 15
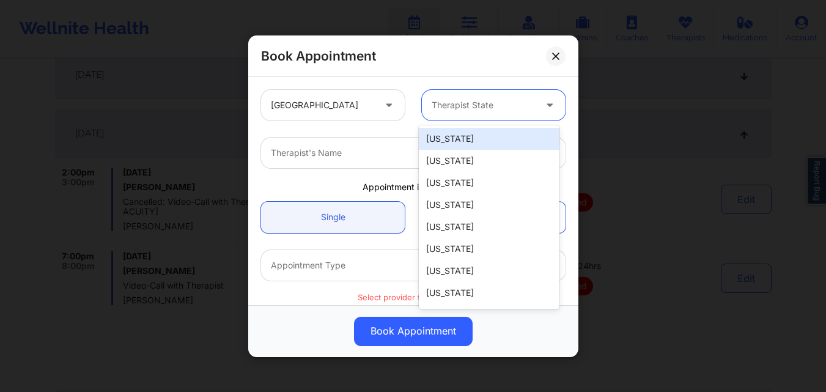
type input "F"
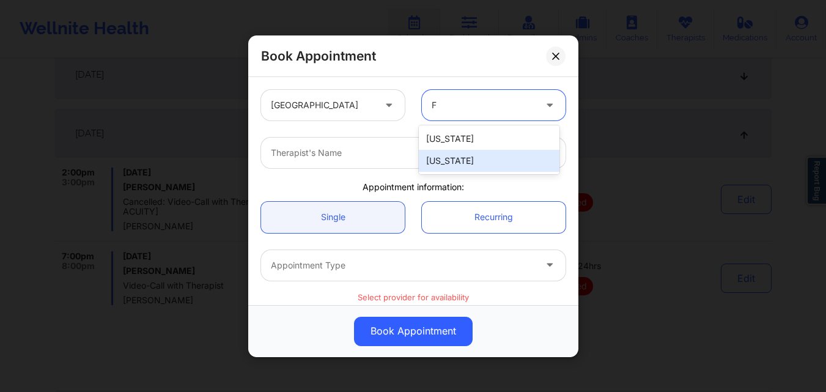
click at [490, 155] on div "[US_STATE]" at bounding box center [489, 161] width 141 height 22
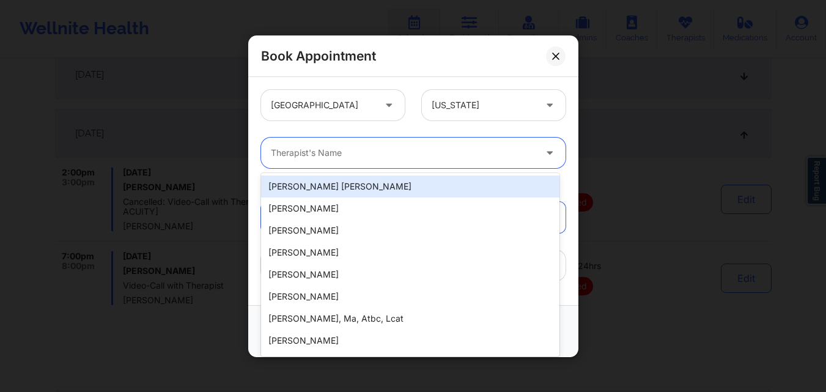
click at [327, 141] on div "Therapist's Name" at bounding box center [398, 153] width 275 height 31
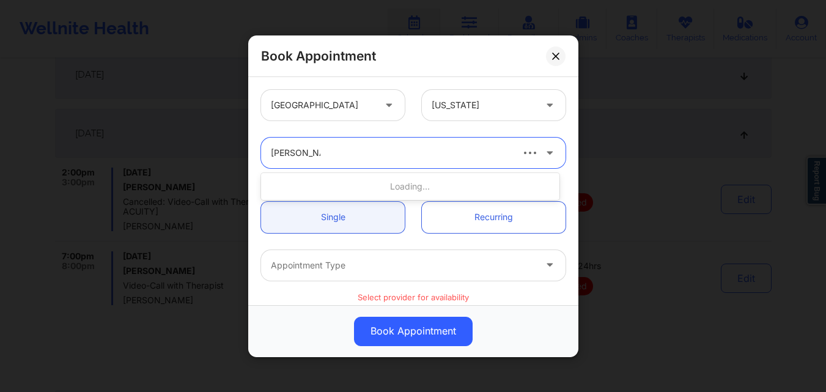
type input "[PERSON_NAME]"
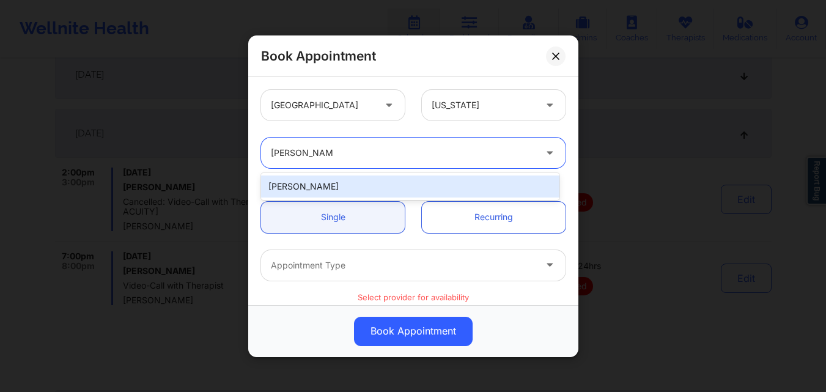
click at [332, 187] on div "[PERSON_NAME]" at bounding box center [410, 187] width 298 height 22
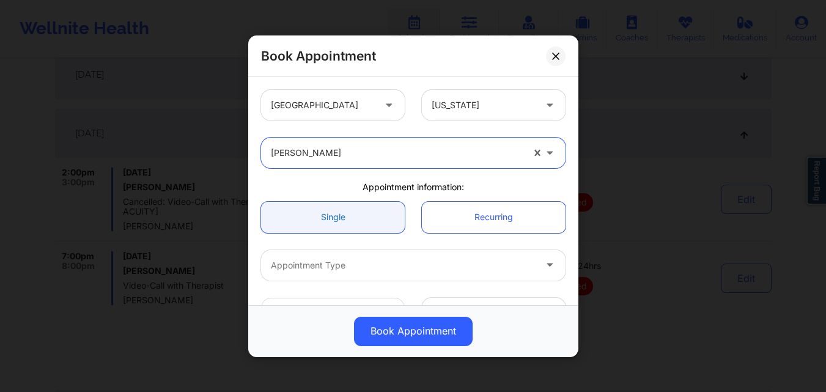
click at [331, 211] on link "Single" at bounding box center [333, 216] width 144 height 31
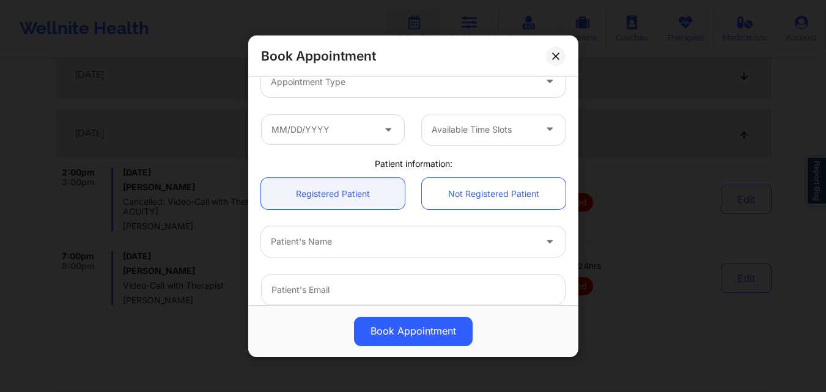
scroll to position [122, 0]
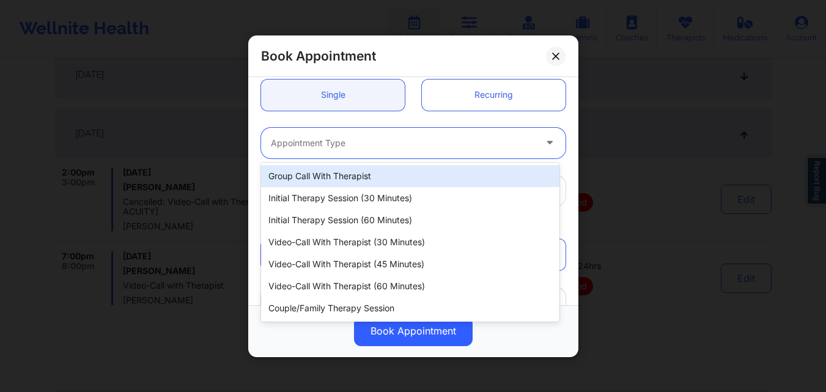
click at [347, 147] on div at bounding box center [403, 142] width 264 height 15
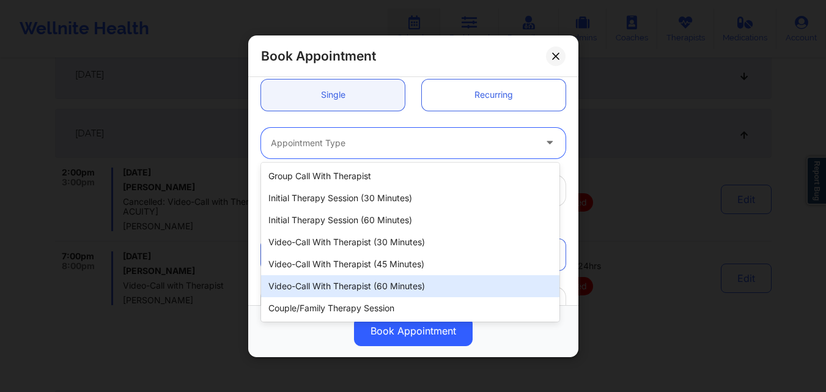
click at [405, 289] on div "Video-Call with Therapist (60 minutes)" at bounding box center [410, 286] width 298 height 22
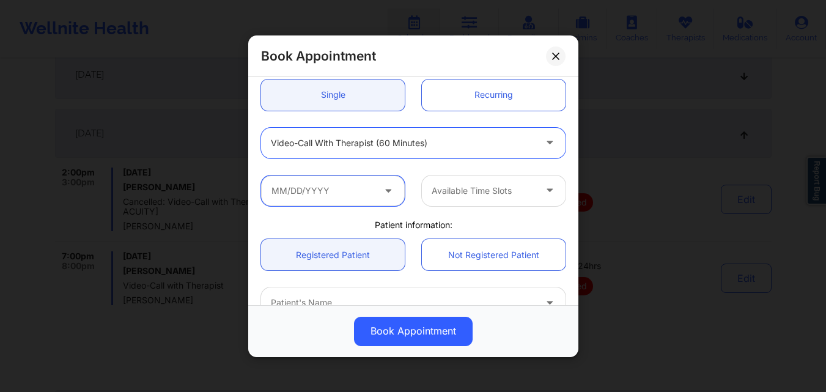
click at [344, 187] on input "text" at bounding box center [333, 190] width 144 height 31
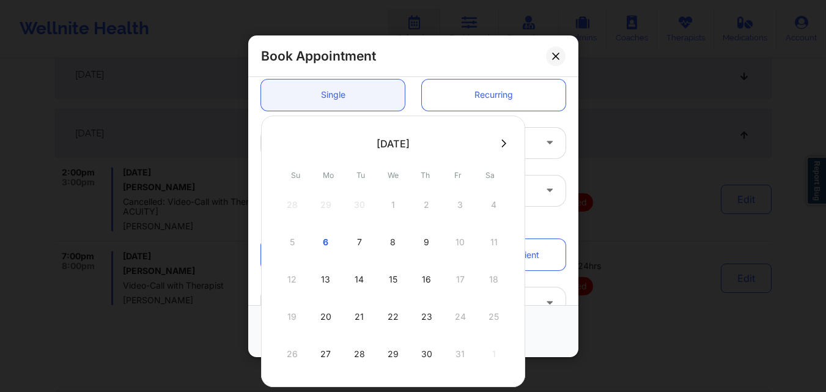
click at [392, 244] on div "8" at bounding box center [393, 242] width 31 height 34
type input "10/08/2025"
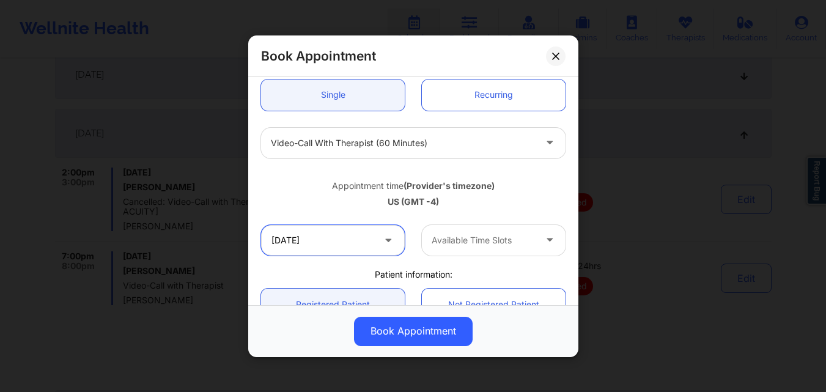
click at [334, 246] on input "10/08/2025" at bounding box center [333, 239] width 144 height 31
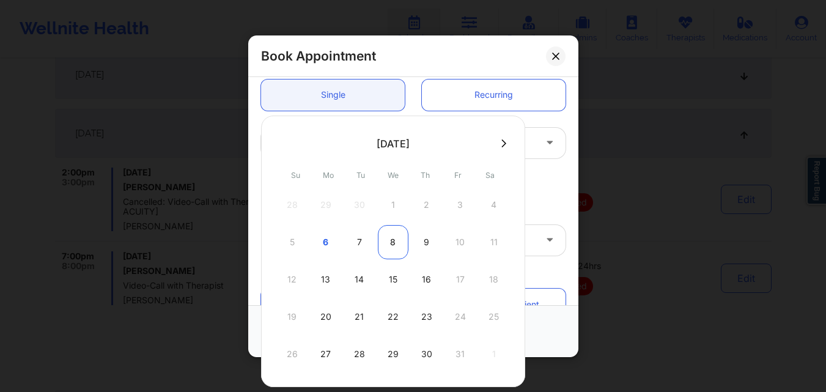
drag, startPoint x: 392, startPoint y: 242, endPoint x: 436, endPoint y: 242, distance: 43.4
click at [392, 242] on div "8" at bounding box center [393, 242] width 31 height 34
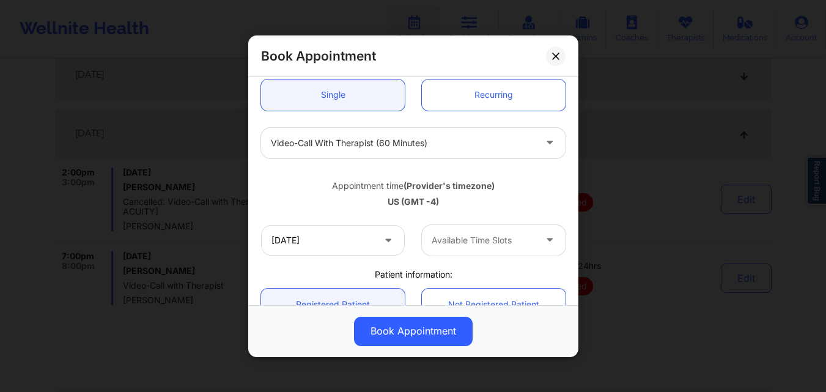
click at [491, 243] on div at bounding box center [483, 240] width 103 height 15
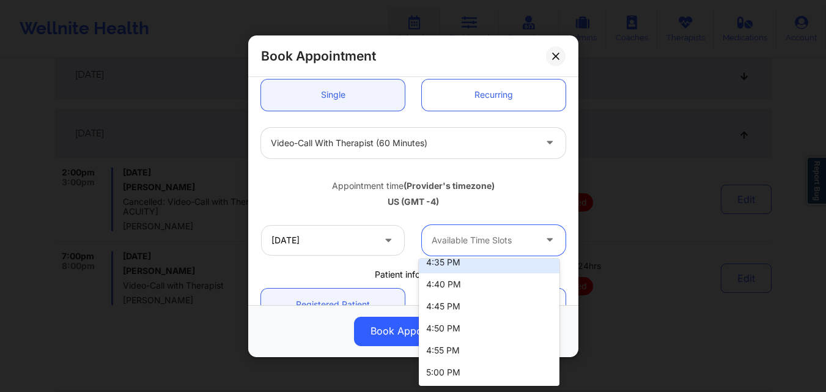
scroll to position [184, 0]
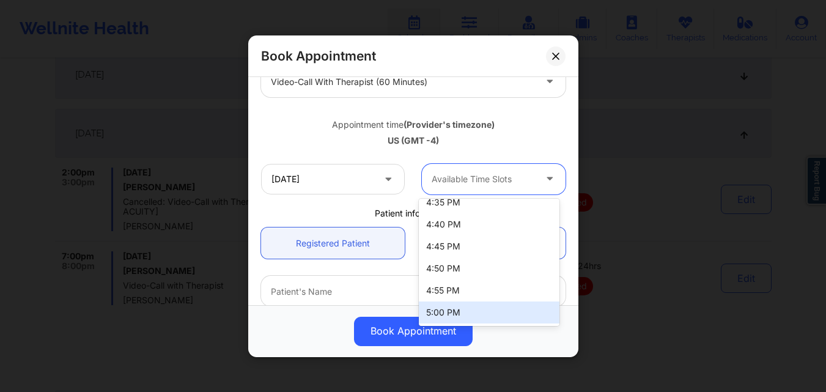
click at [500, 313] on div "5:00 PM" at bounding box center [489, 313] width 141 height 22
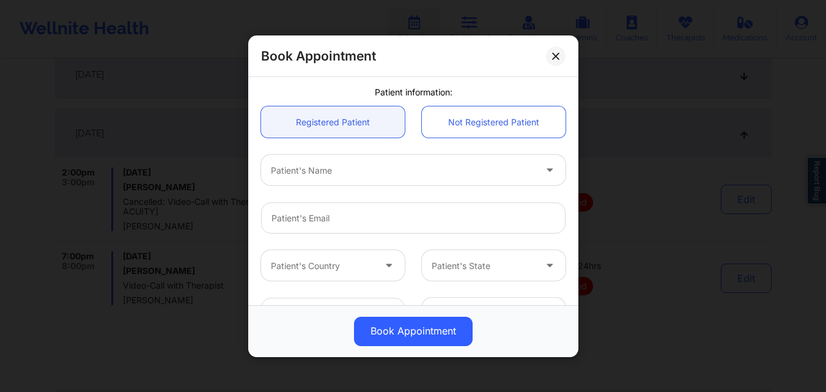
scroll to position [306, 0]
click at [343, 172] on div at bounding box center [403, 168] width 264 height 15
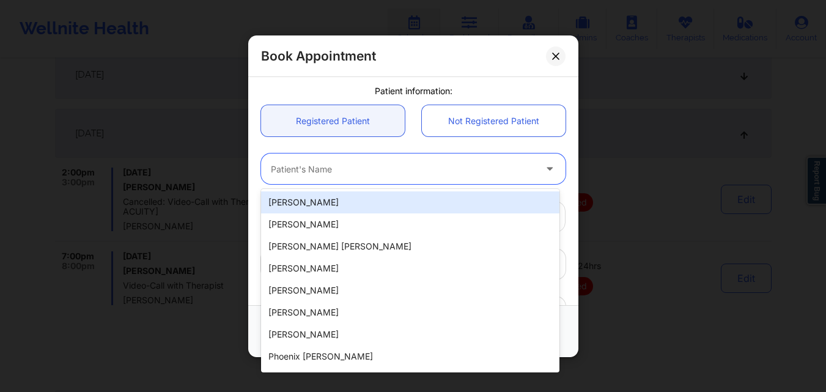
paste input "[PERSON_NAME]"
type input "[PERSON_NAME]"
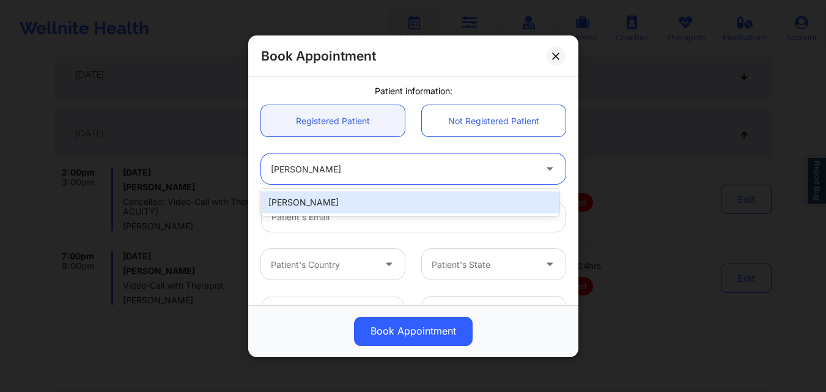
click at [360, 202] on div "[PERSON_NAME]" at bounding box center [410, 202] width 298 height 22
type input "[EMAIL_ADDRESS][DOMAIN_NAME]"
type input "[PHONE_NUMBER]"
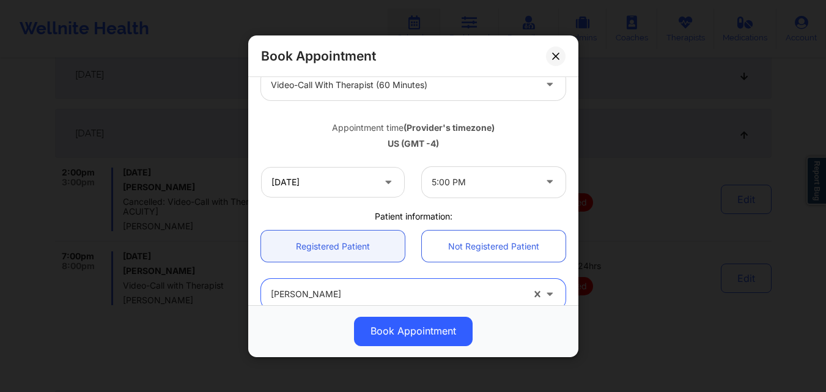
scroll to position [162, 0]
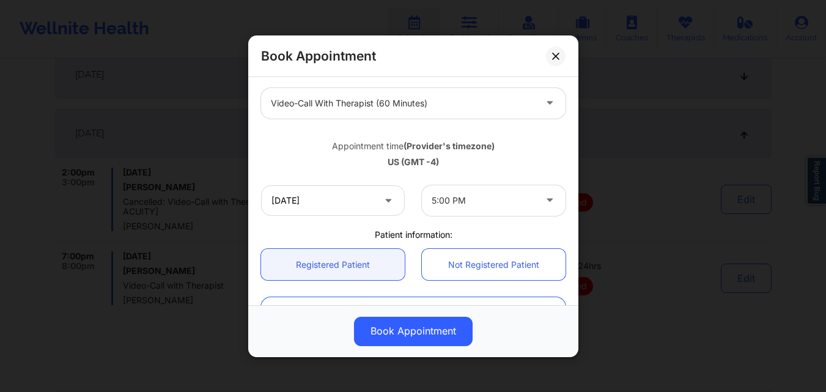
click at [544, 201] on icon at bounding box center [550, 198] width 12 height 10
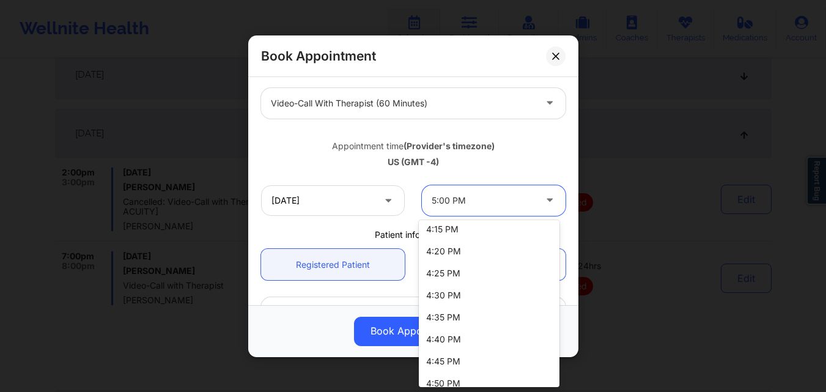
scroll to position [2238, 0]
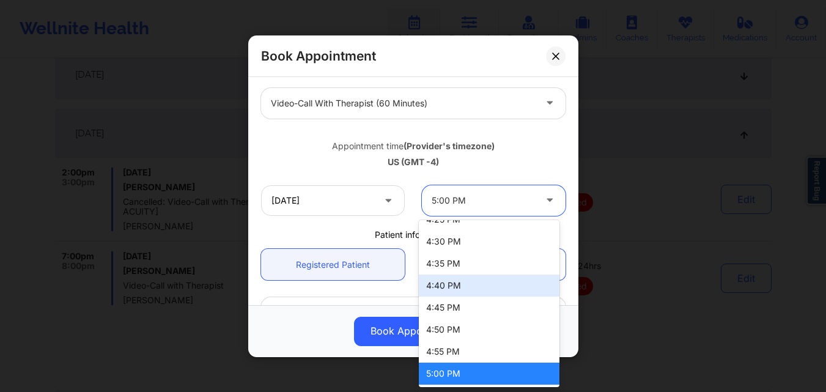
click at [327, 139] on div "Appointment time (Provider's timezone) US (GMT -4)" at bounding box center [414, 151] width 322 height 32
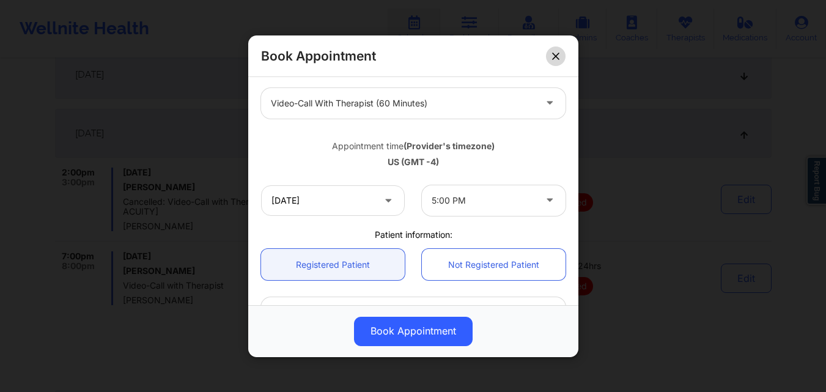
click at [559, 58] on icon at bounding box center [555, 55] width 7 height 7
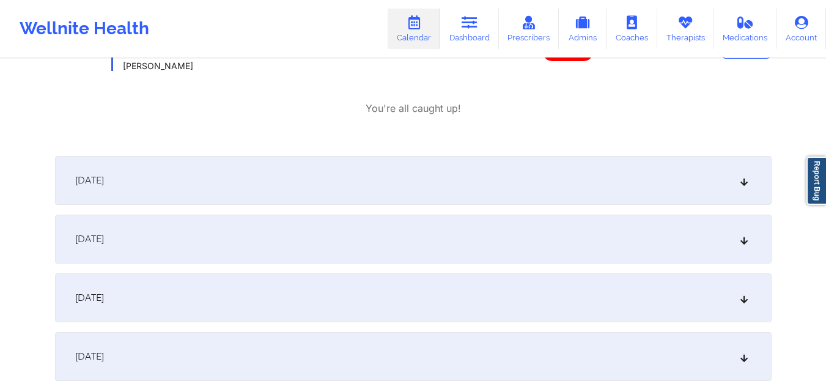
scroll to position [673, 0]
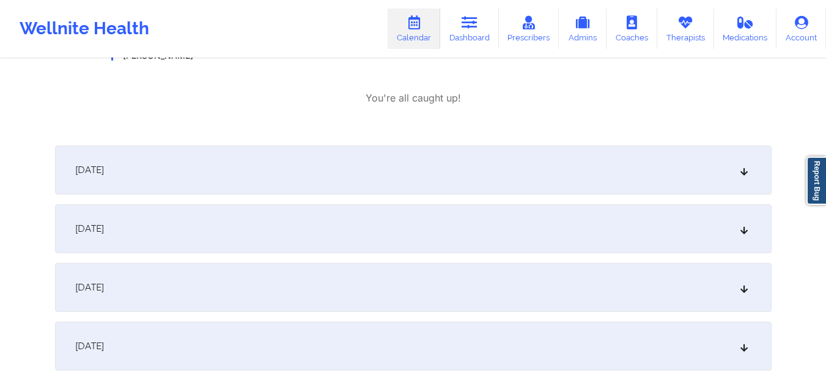
click at [344, 223] on div "October 8, 2025" at bounding box center [413, 228] width 717 height 49
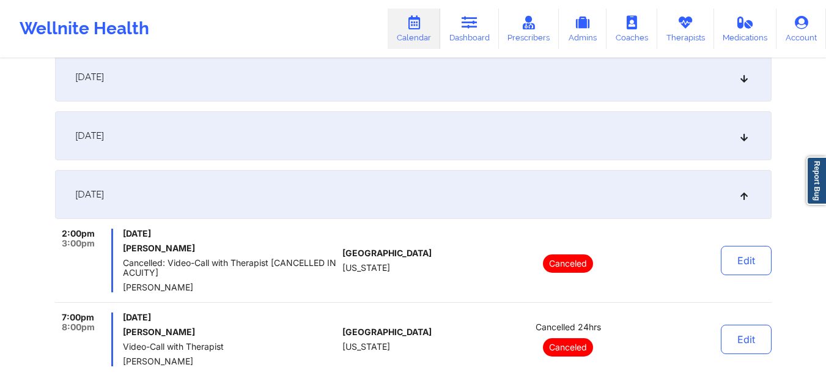
scroll to position [0, 0]
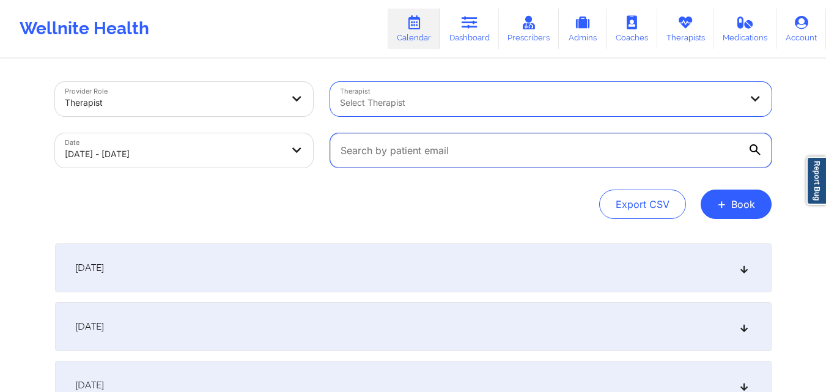
click at [589, 136] on input "text" at bounding box center [551, 150] width 442 height 34
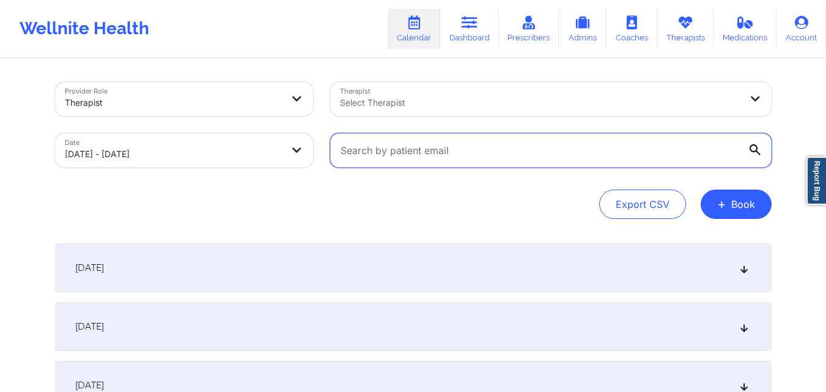
paste input "[PERSON_NAME][EMAIL_ADDRESS][PERSON_NAME][DOMAIN_NAME]"
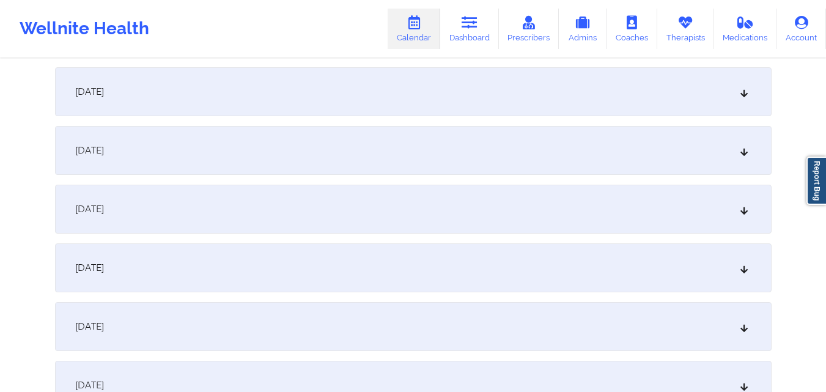
scroll to position [245, 0]
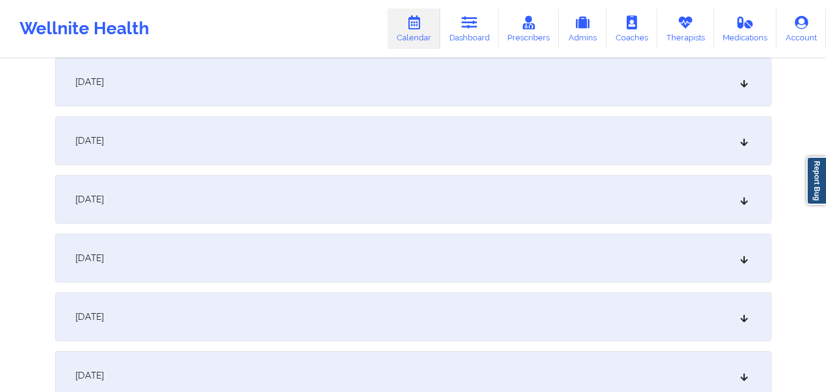
type input "[PERSON_NAME][EMAIL_ADDRESS][PERSON_NAME][DOMAIN_NAME]"
click at [448, 310] on div "October 6, 2025" at bounding box center [413, 316] width 717 height 49
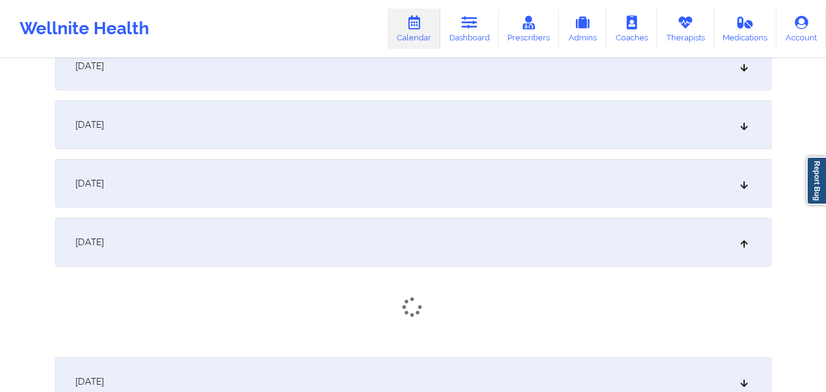
scroll to position [367, 0]
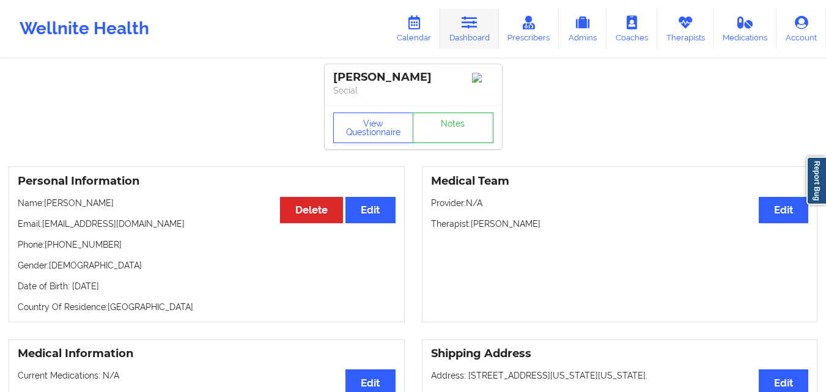
click at [464, 24] on icon at bounding box center [470, 22] width 16 height 13
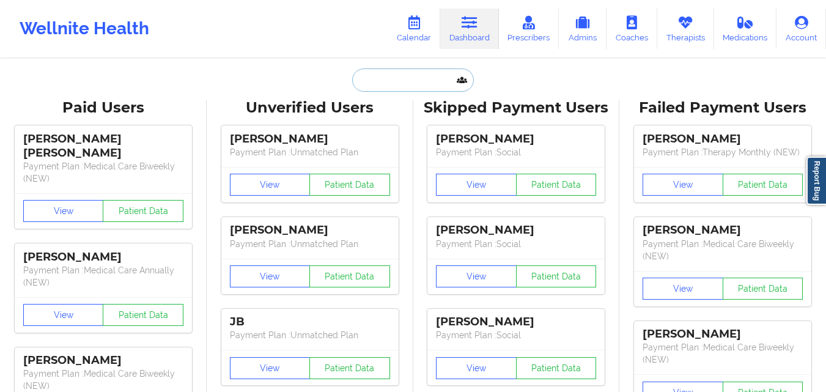
click at [384, 84] on input "text" at bounding box center [412, 80] width 121 height 23
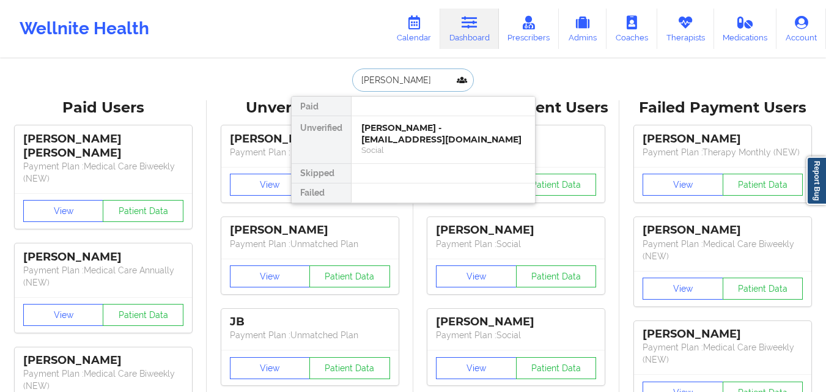
type input "Janice Wu"
click at [417, 145] on div "Social" at bounding box center [443, 150] width 164 height 10
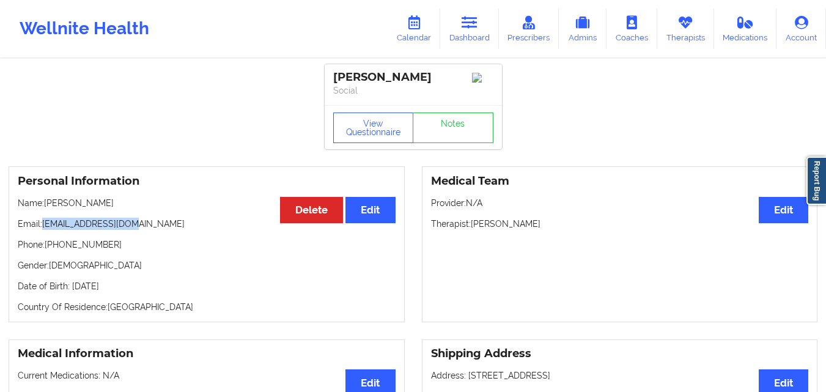
drag, startPoint x: 43, startPoint y: 228, endPoint x: 154, endPoint y: 228, distance: 111.3
click at [154, 228] on p "Email: janicewwu@gmail.com" at bounding box center [207, 224] width 378 height 12
copy p "janicewwu@gmail.com"
drag, startPoint x: 472, startPoint y: 228, endPoint x: 537, endPoint y: 231, distance: 64.9
click at [537, 230] on p "Therapist: Raquel Pereda" at bounding box center [620, 224] width 378 height 12
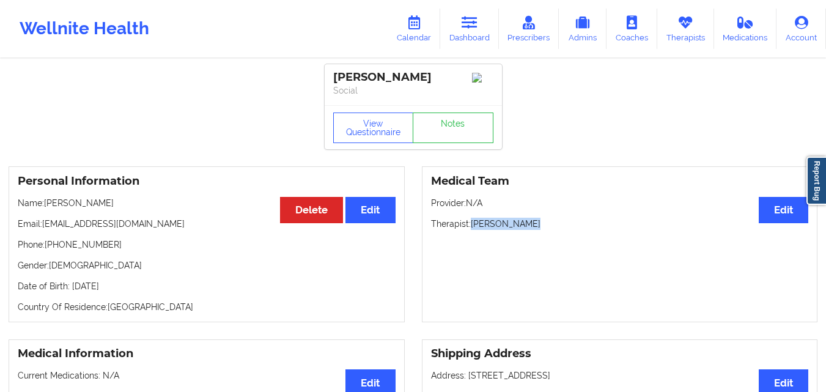
click at [683, 230] on p "Therapist: Raquel Pereda" at bounding box center [620, 224] width 378 height 12
click at [772, 223] on button "Edit" at bounding box center [784, 210] width 50 height 26
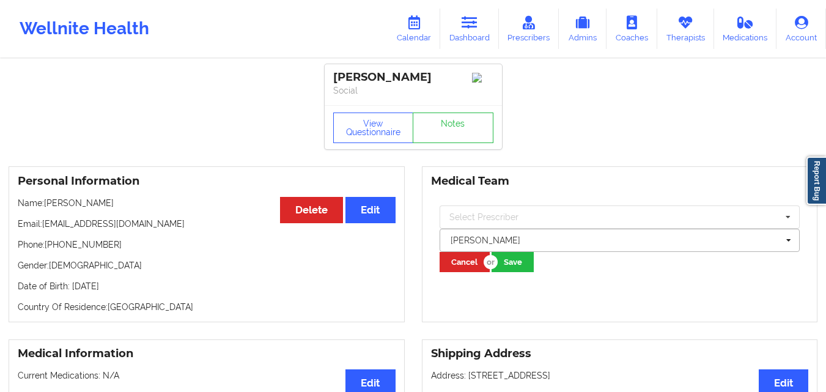
click at [559, 244] on div at bounding box center [615, 240] width 328 height 15
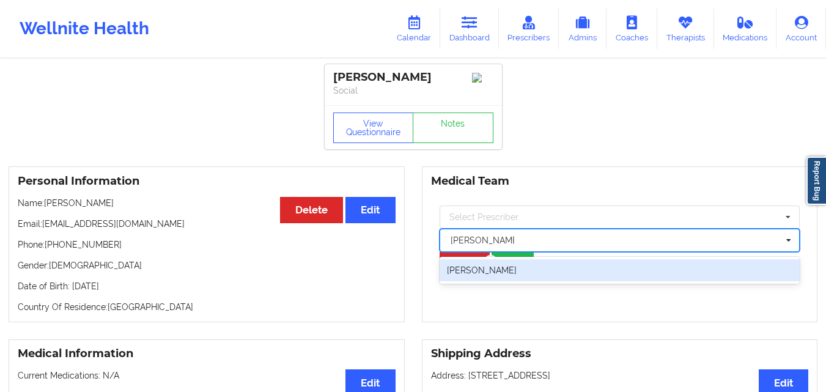
click at [541, 280] on div "Nicole Thweatt" at bounding box center [620, 270] width 361 height 22
type input "Nicole Thweatt"
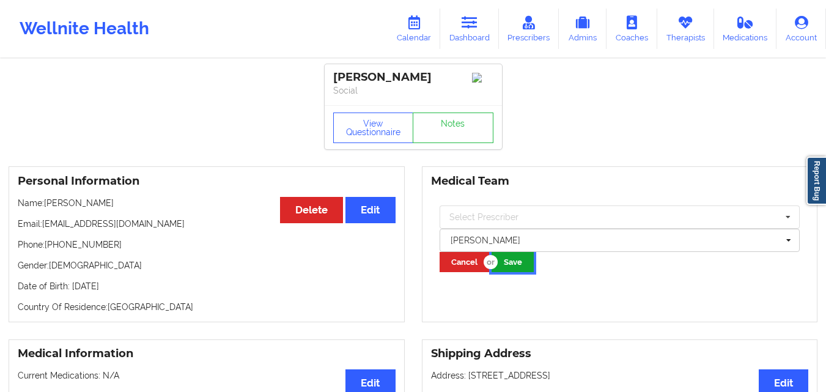
click at [527, 270] on button "Save" at bounding box center [513, 262] width 42 height 20
click at [477, 31] on link "Dashboard" at bounding box center [469, 29] width 59 height 40
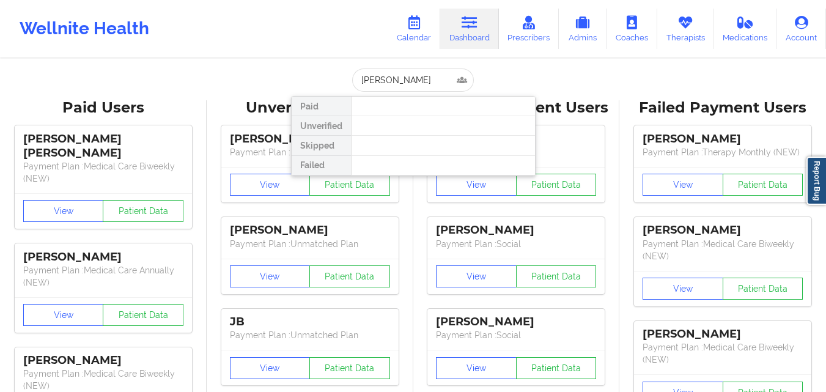
type input "[PERSON_NAME]"
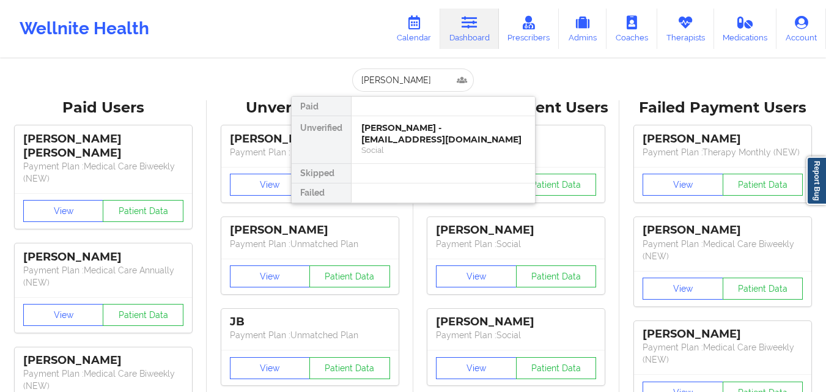
click at [433, 122] on div "[PERSON_NAME] - [EMAIL_ADDRESS][DOMAIN_NAME]" at bounding box center [443, 133] width 164 height 23
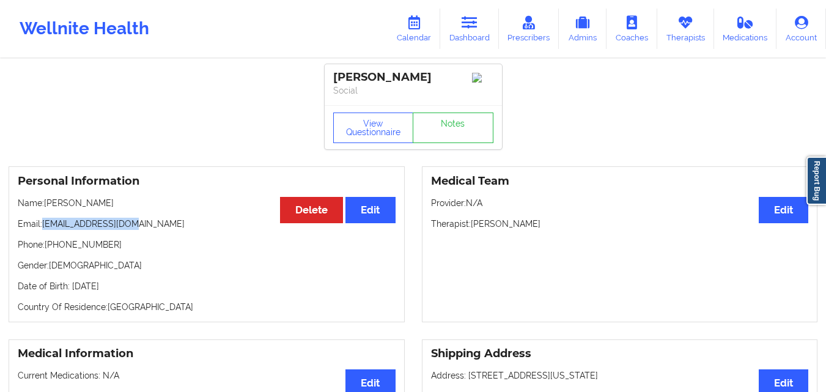
drag, startPoint x: 43, startPoint y: 226, endPoint x: 189, endPoint y: 228, distance: 145.6
click at [189, 228] on p "Email: [EMAIL_ADDRESS][DOMAIN_NAME]" at bounding box center [207, 224] width 378 height 12
copy p "[EMAIL_ADDRESS][DOMAIN_NAME]"
click at [476, 34] on link "Dashboard" at bounding box center [469, 29] width 59 height 40
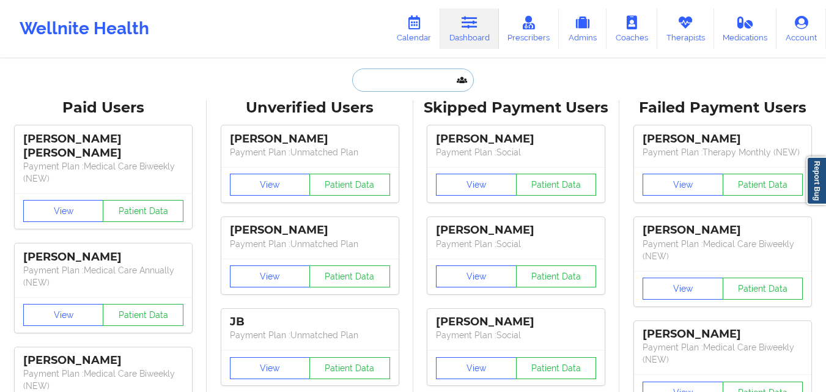
click at [360, 83] on input "text" at bounding box center [412, 80] width 121 height 23
paste input "[PERSON_NAME]"
type input "[PERSON_NAME]"
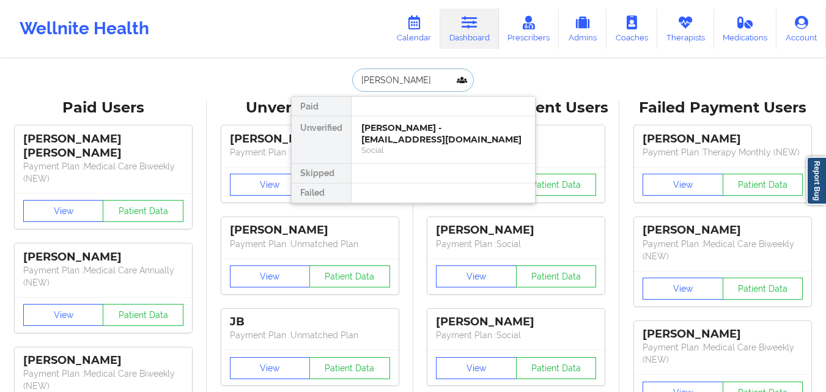
click at [418, 144] on div "[PERSON_NAME] - [EMAIL_ADDRESS][DOMAIN_NAME]" at bounding box center [443, 133] width 164 height 23
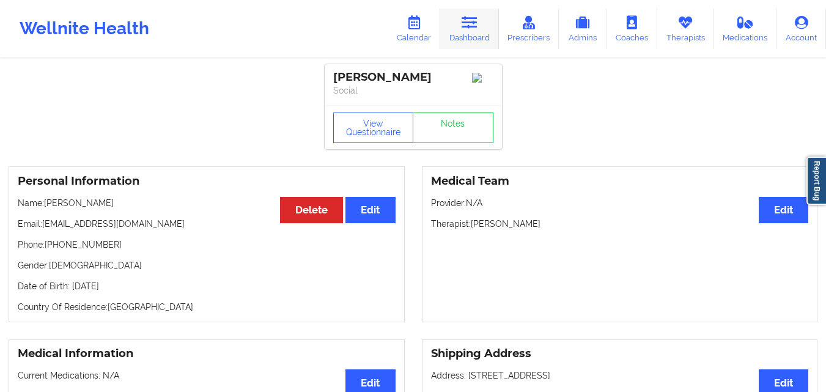
click at [483, 18] on link "Dashboard" at bounding box center [469, 29] width 59 height 40
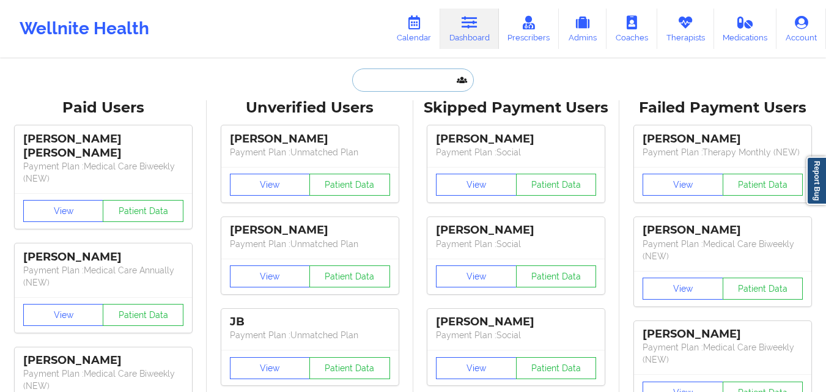
click at [384, 87] on input "text" at bounding box center [412, 80] width 121 height 23
paste input "[PERSON_NAME][EMAIL_ADDRESS][PERSON_NAME][DOMAIN_NAME]"
type input "[PERSON_NAME][EMAIL_ADDRESS][PERSON_NAME][DOMAIN_NAME]"
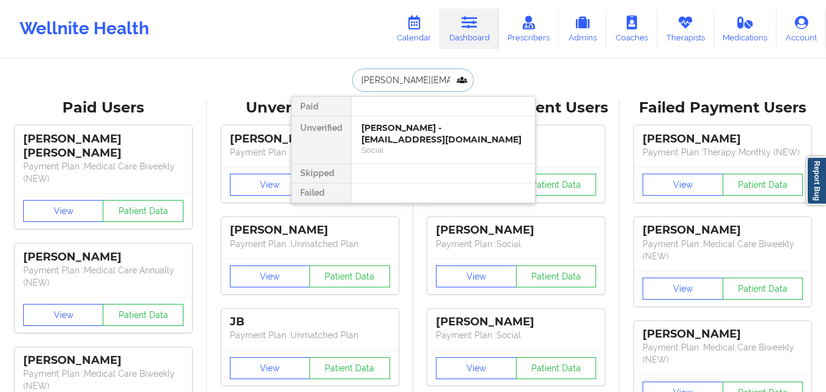
scroll to position [0, 16]
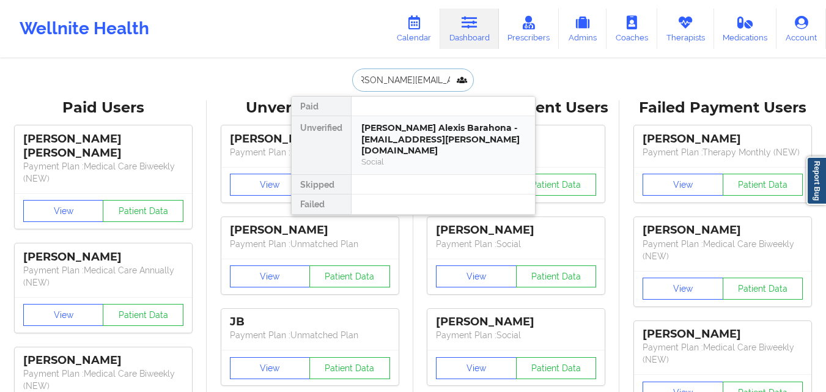
click at [430, 136] on div "[PERSON_NAME] Alexis Barahona - [EMAIL_ADDRESS][PERSON_NAME][DOMAIN_NAME]" at bounding box center [443, 139] width 164 height 34
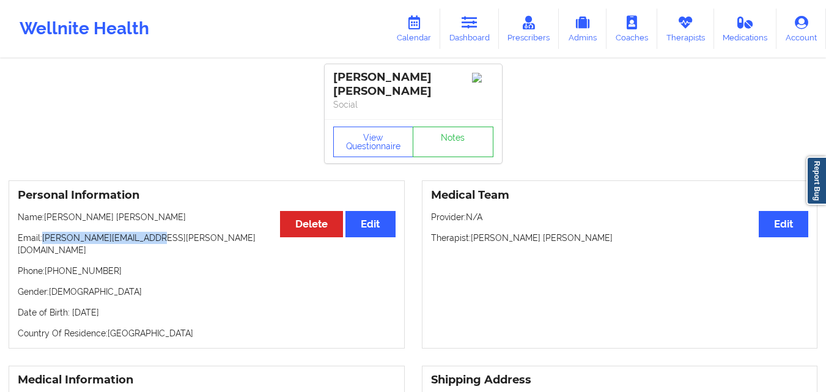
drag, startPoint x: 44, startPoint y: 227, endPoint x: 195, endPoint y: 227, distance: 151.1
click at [195, 232] on p "Email: [PERSON_NAME][EMAIL_ADDRESS][PERSON_NAME][DOMAIN_NAME]" at bounding box center [207, 244] width 378 height 24
copy p "[PERSON_NAME][EMAIL_ADDRESS][PERSON_NAME][DOMAIN_NAME]"
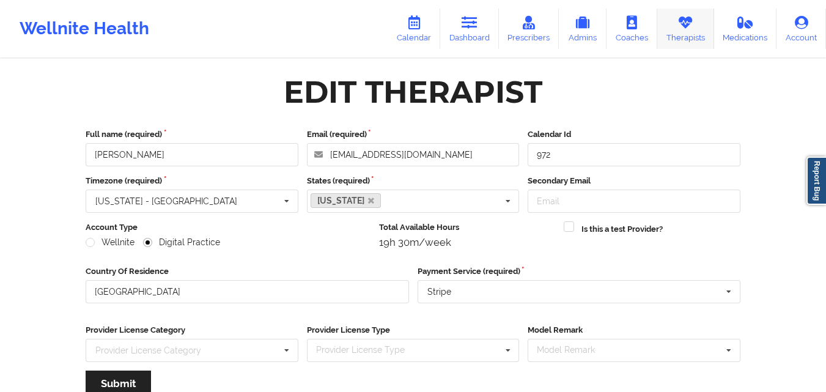
click at [672, 33] on link "Therapists" at bounding box center [686, 29] width 57 height 40
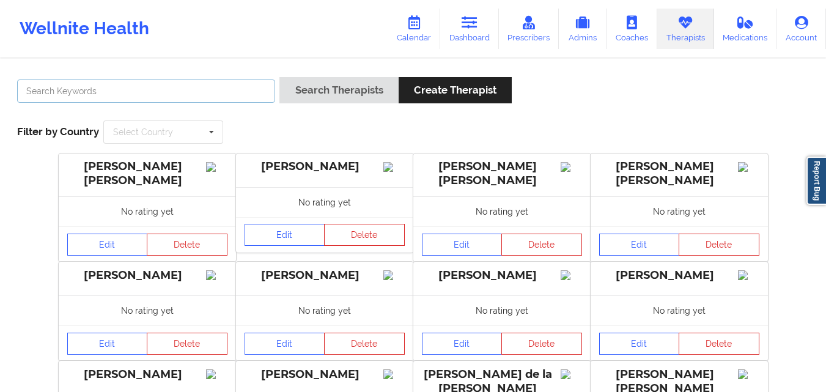
click at [204, 98] on input "text" at bounding box center [146, 91] width 258 height 23
type input "[PERSON_NAME]"
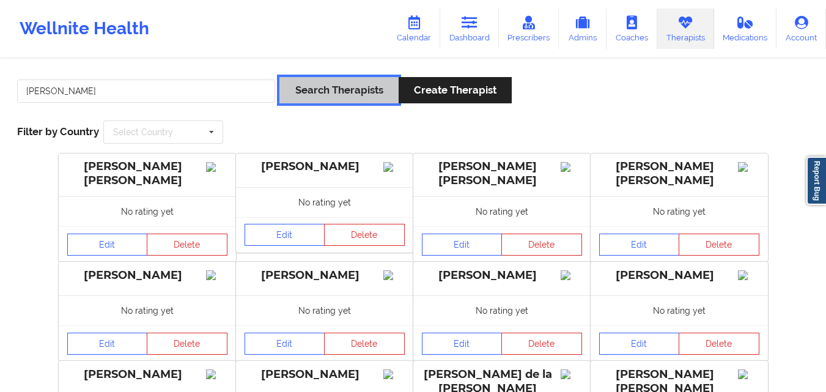
click at [328, 91] on button "Search Therapists" at bounding box center [339, 90] width 119 height 26
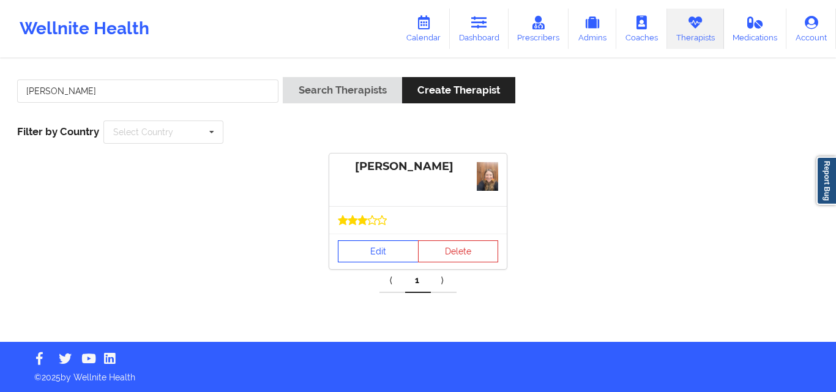
click at [364, 251] on link "Edit" at bounding box center [378, 251] width 81 height 22
